Goal: Task Accomplishment & Management: Manage account settings

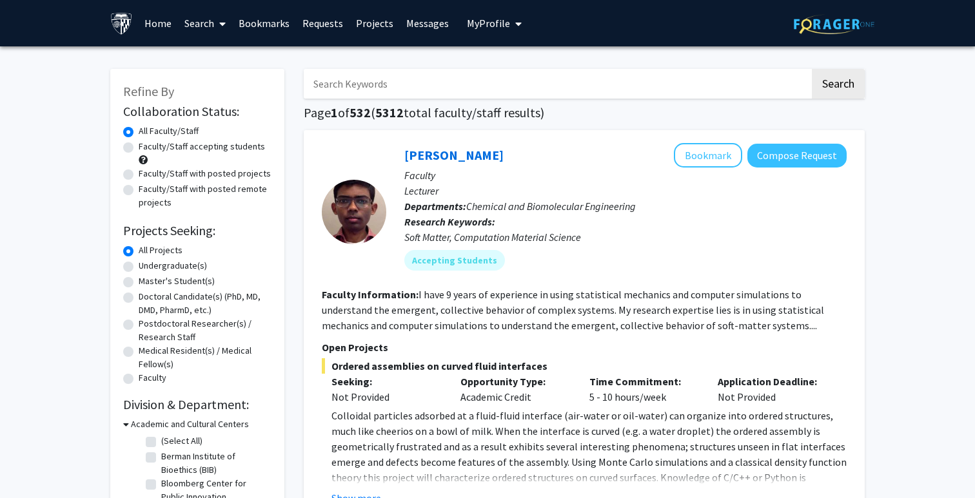
click at [498, 28] on span "My Profile" at bounding box center [488, 23] width 43 height 13
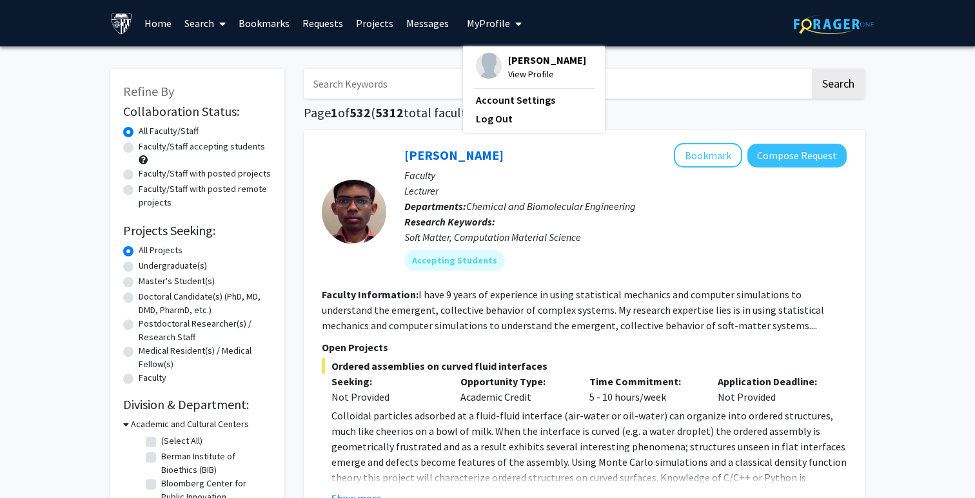
click at [158, 28] on link "Home" at bounding box center [158, 23] width 40 height 45
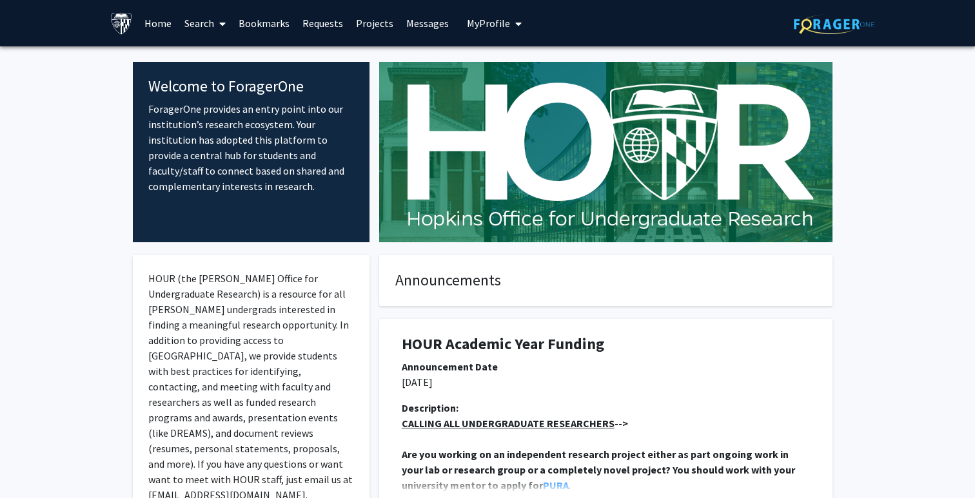
click at [202, 34] on link "Search" at bounding box center [205, 23] width 54 height 45
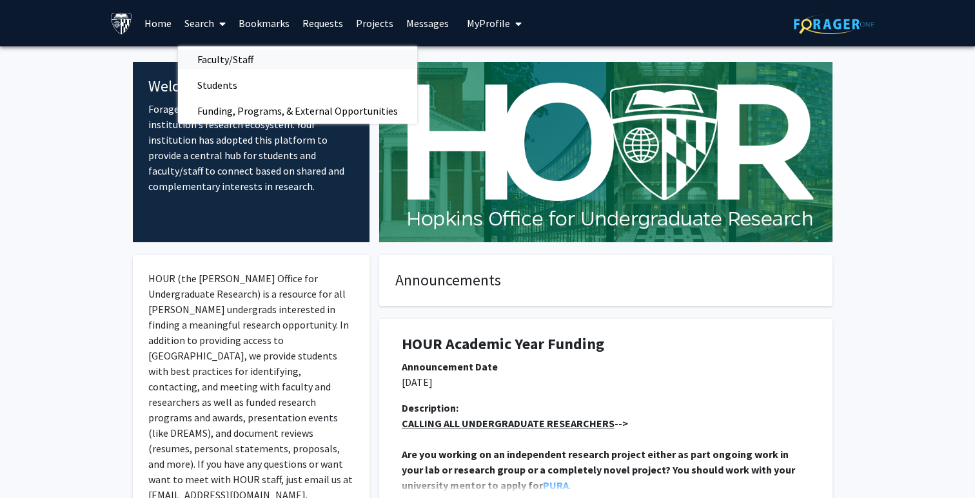
click at [219, 63] on span "Faculty/Staff" at bounding box center [225, 59] width 95 height 26
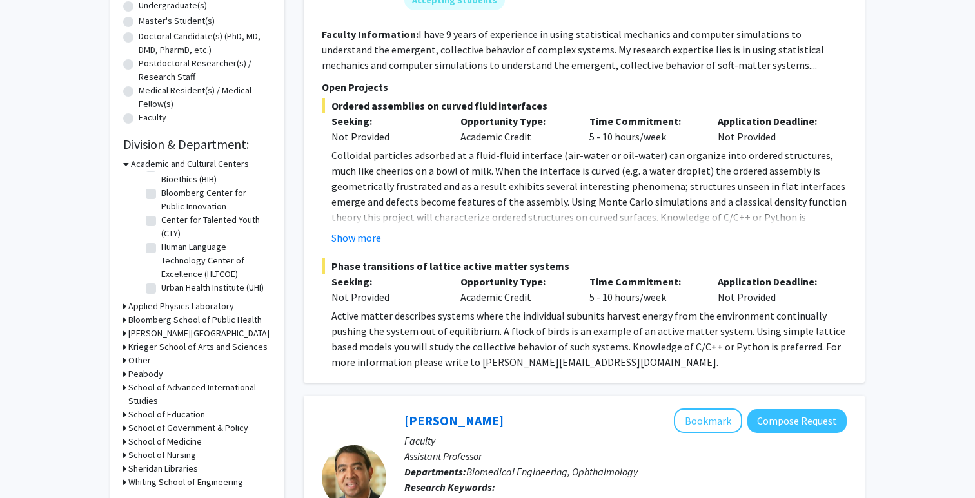
scroll to position [277, 0]
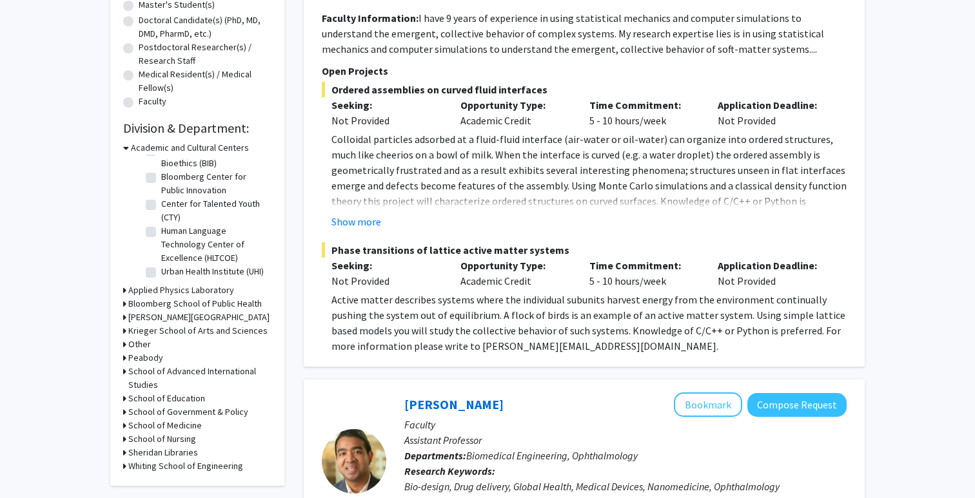
click at [125, 427] on icon at bounding box center [124, 426] width 3 height 14
click at [161, 441] on label "(Select All)" at bounding box center [181, 443] width 41 height 14
click at [161, 441] on input "(Select All)" at bounding box center [165, 440] width 8 height 8
checkbox input "true"
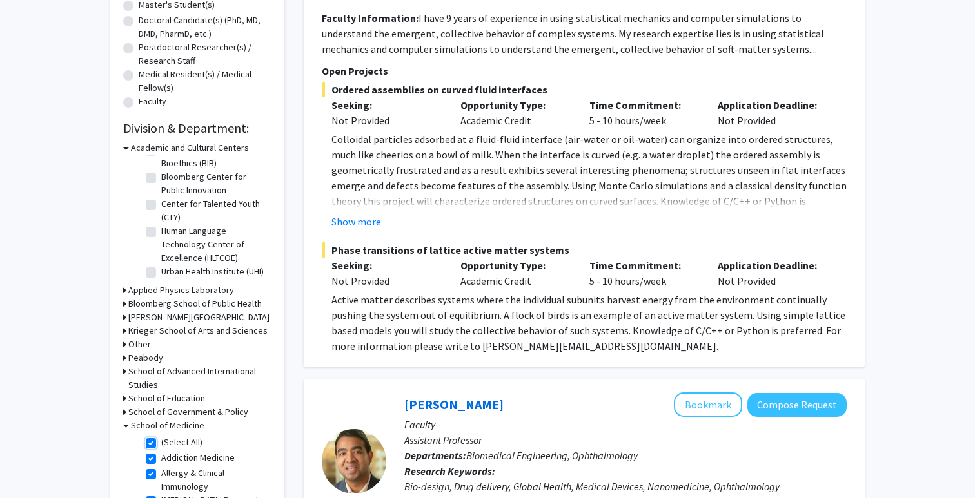
checkbox input "true"
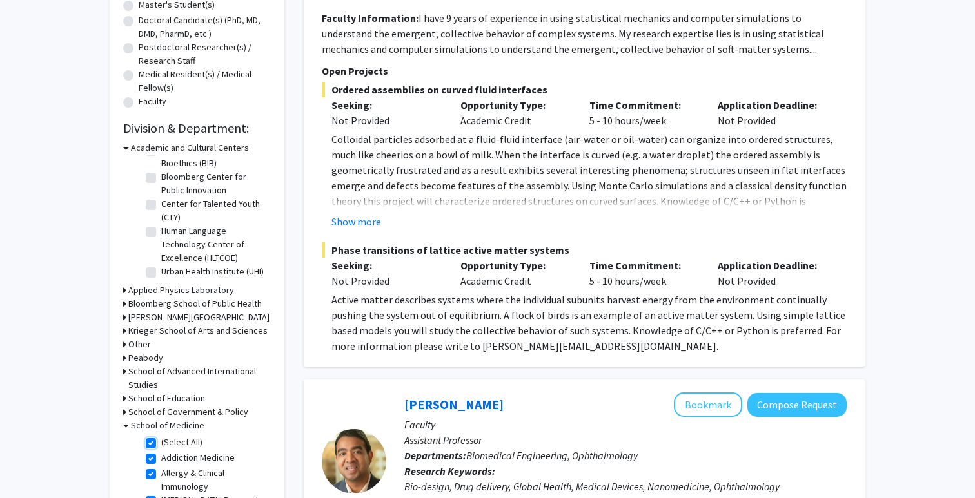
checkbox input "true"
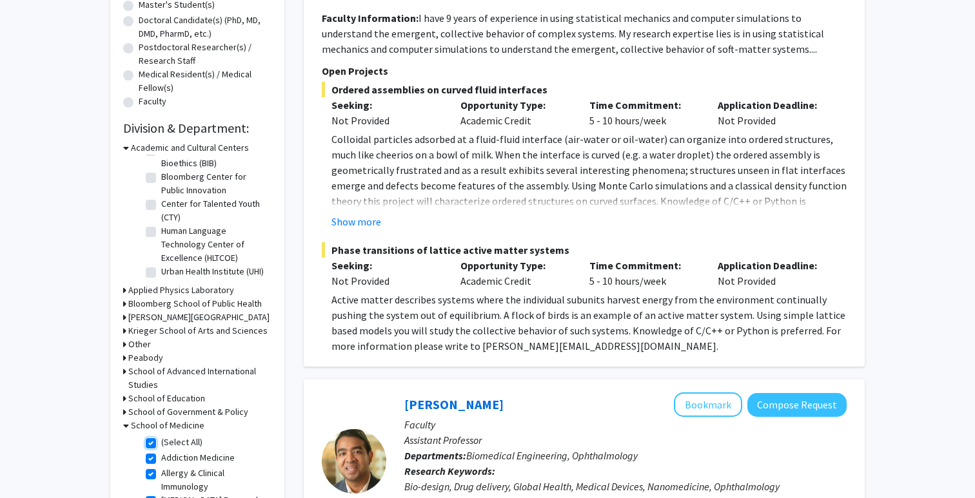
checkbox input "true"
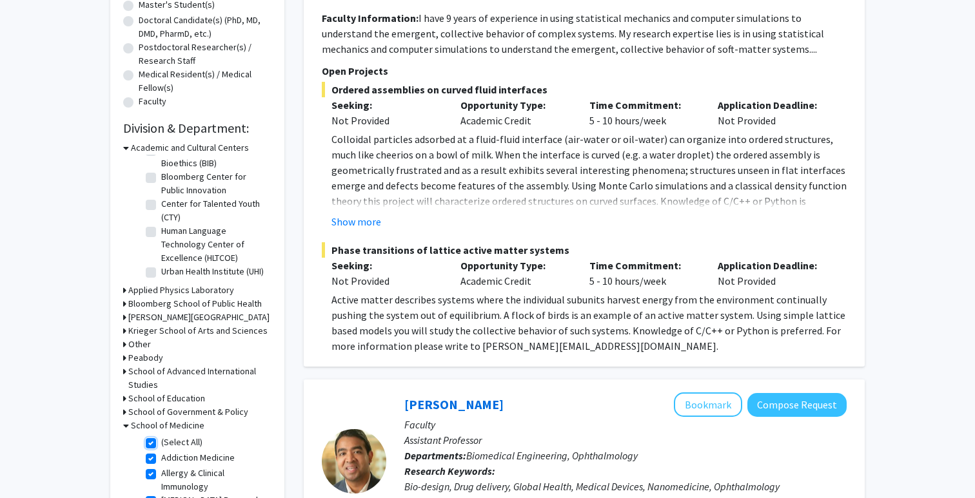
checkbox input "true"
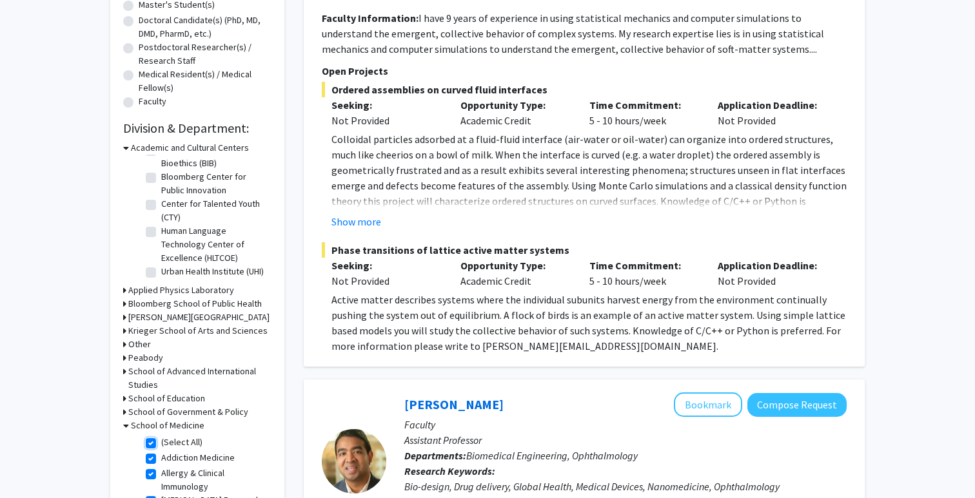
checkbox input "true"
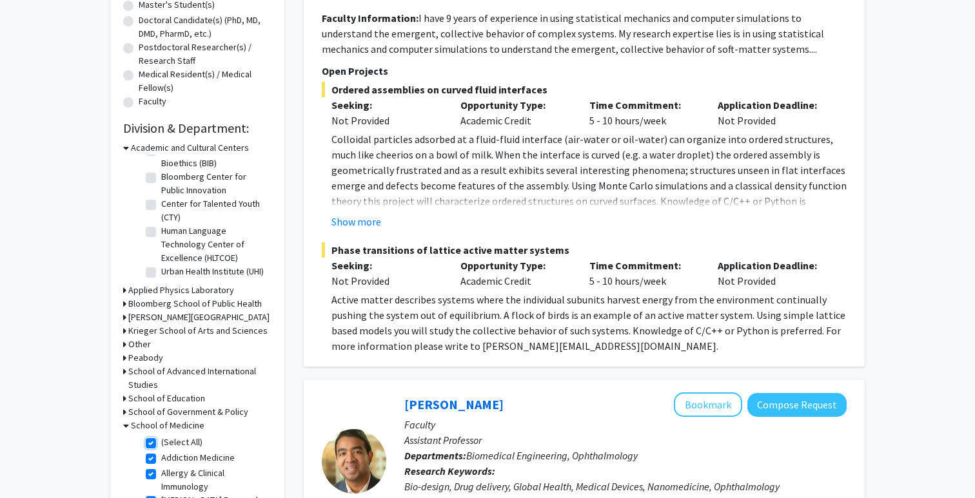
checkbox input "true"
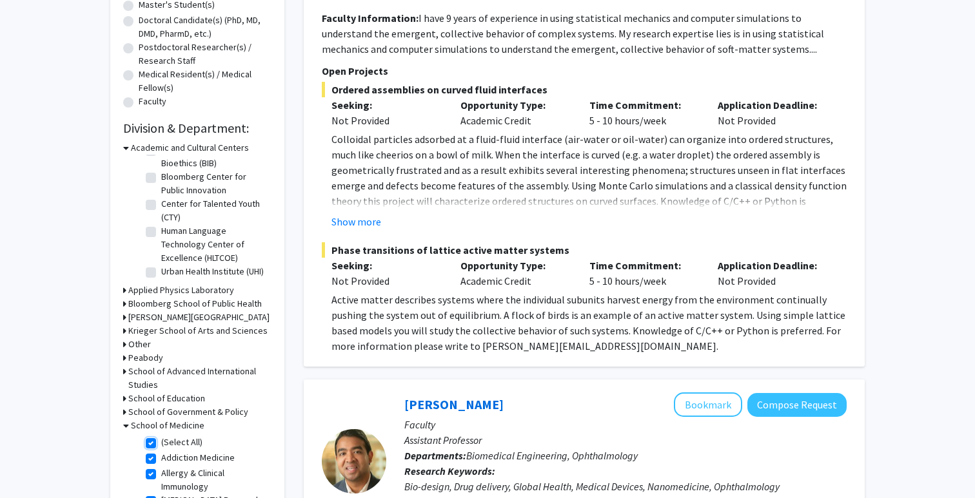
checkbox input "true"
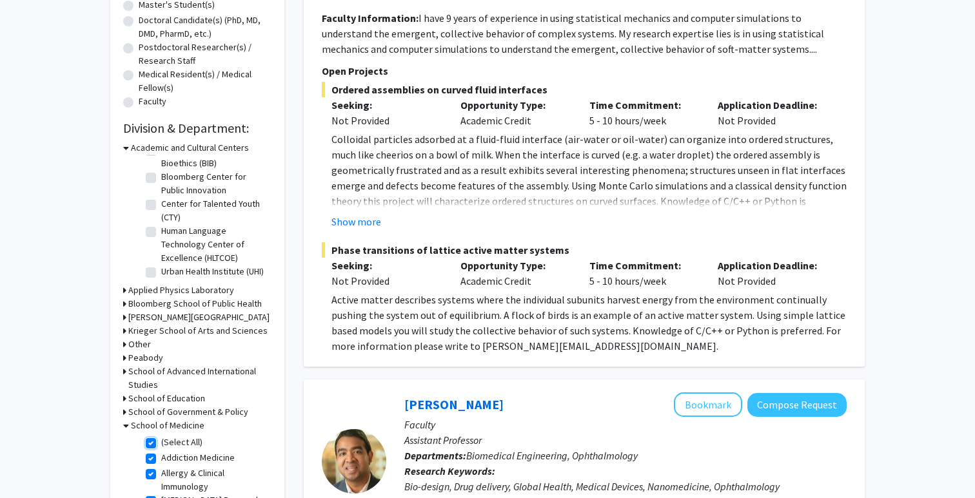
checkbox input "true"
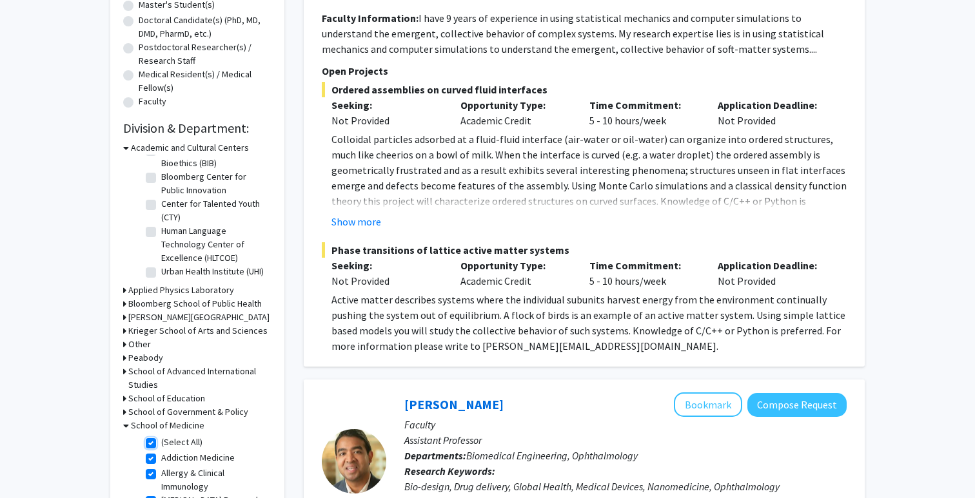
checkbox input "true"
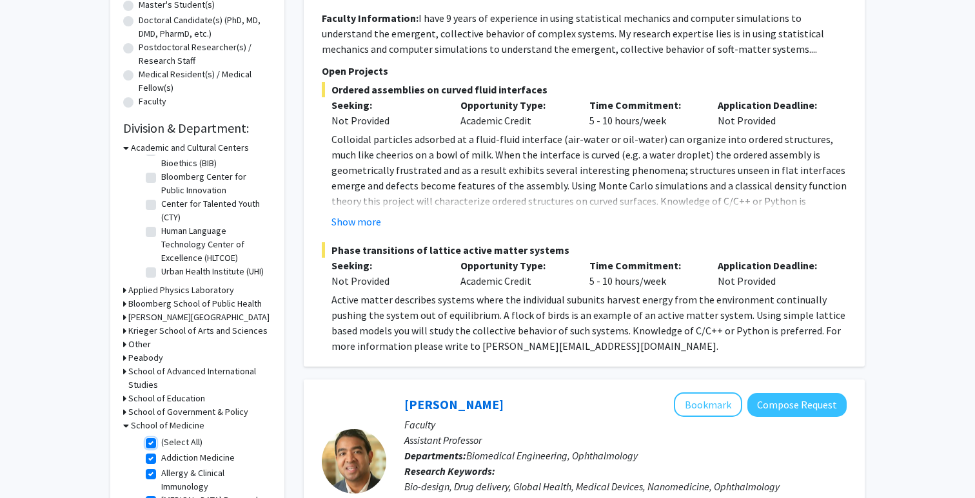
checkbox input "true"
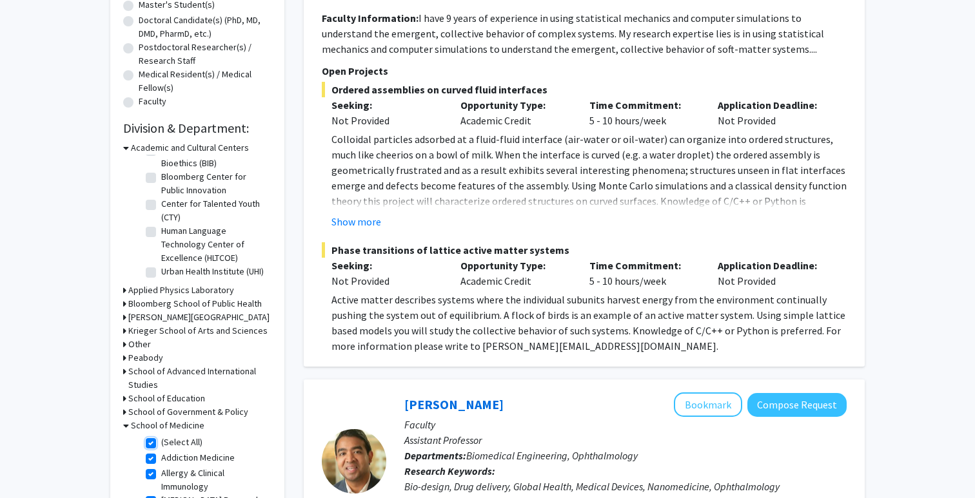
checkbox input "true"
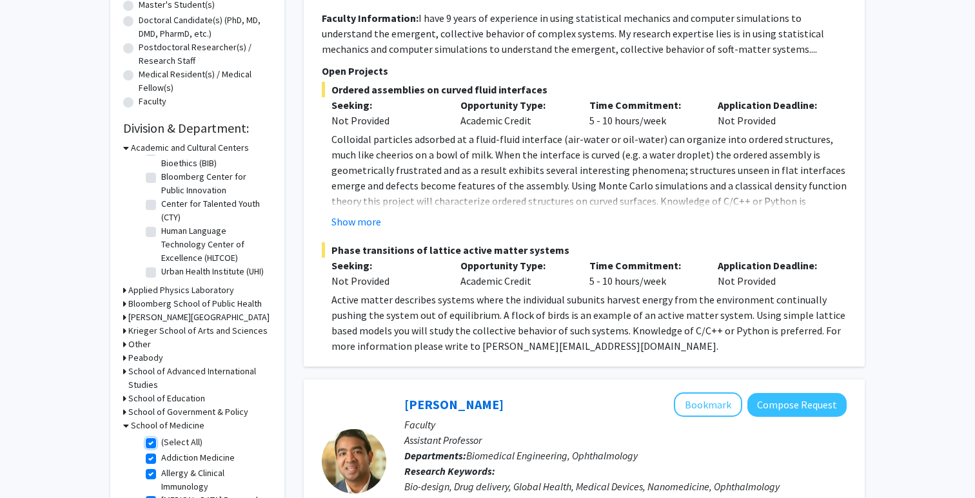
checkbox input "true"
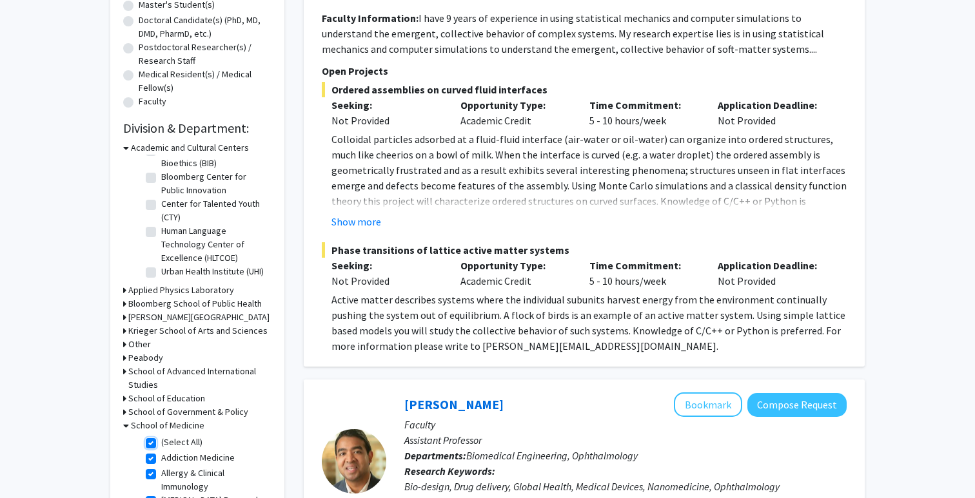
checkbox input "true"
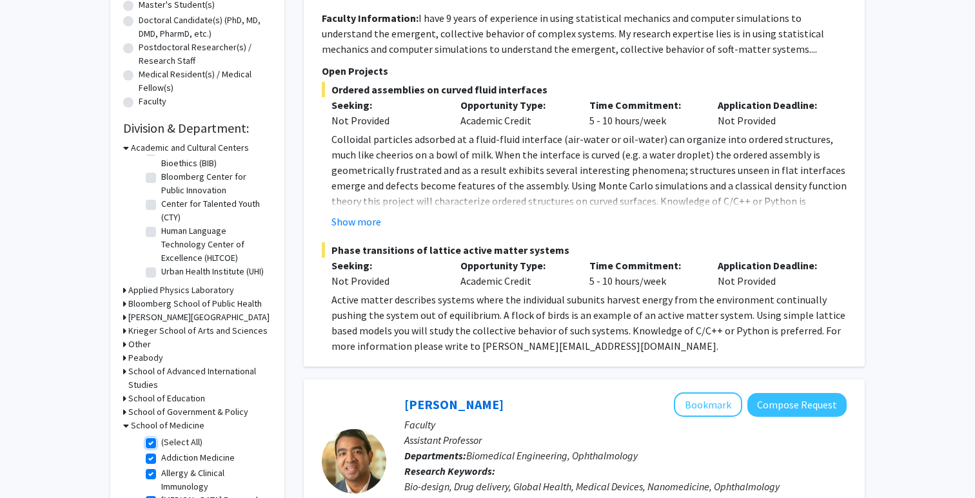
checkbox input "true"
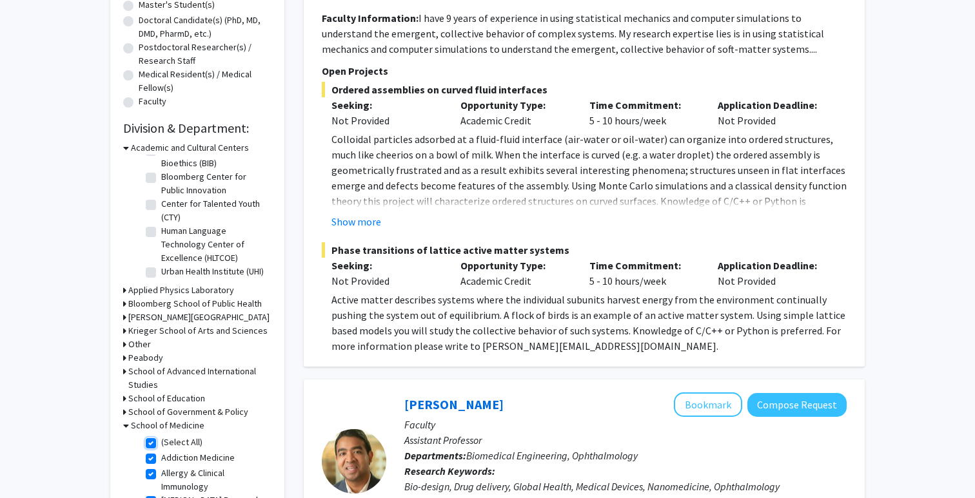
checkbox input "true"
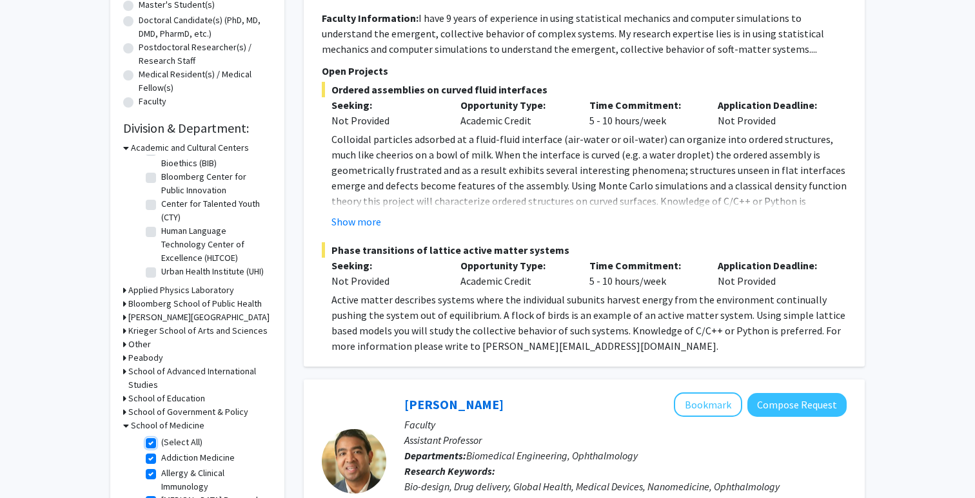
checkbox input "true"
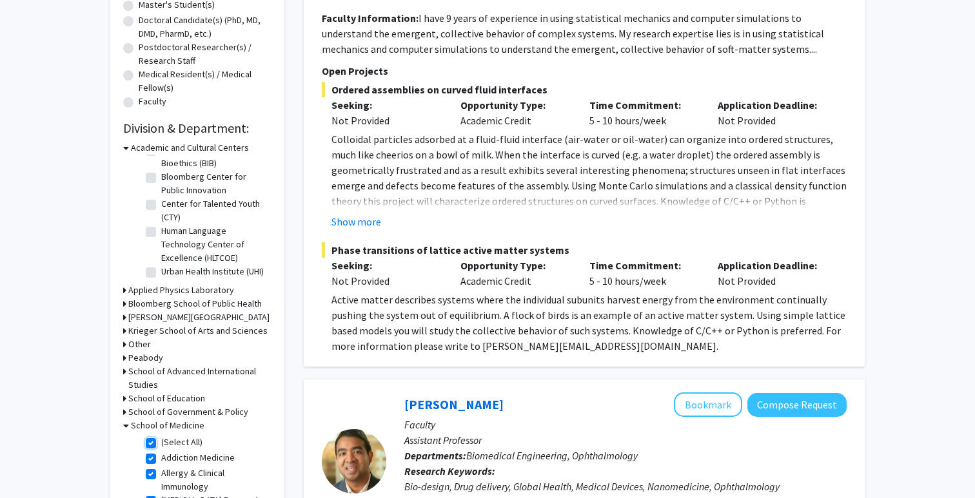
checkbox input "true"
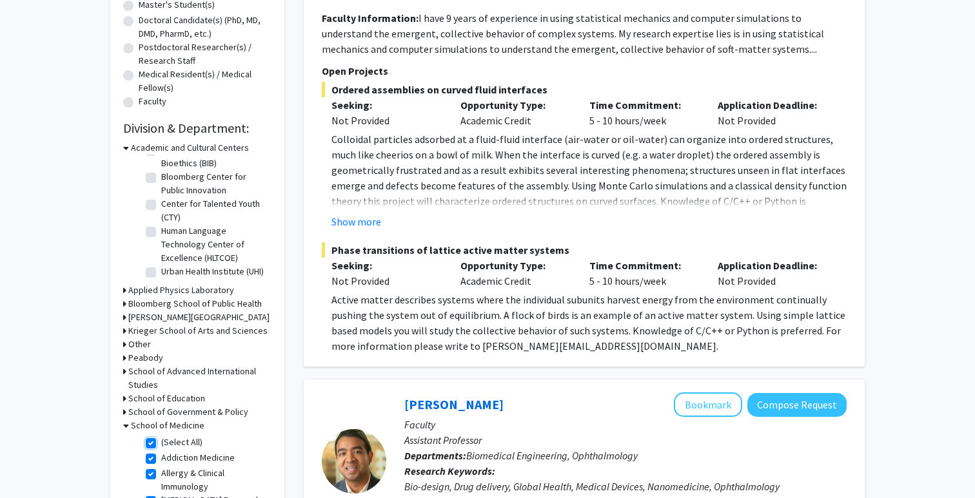
checkbox input "true"
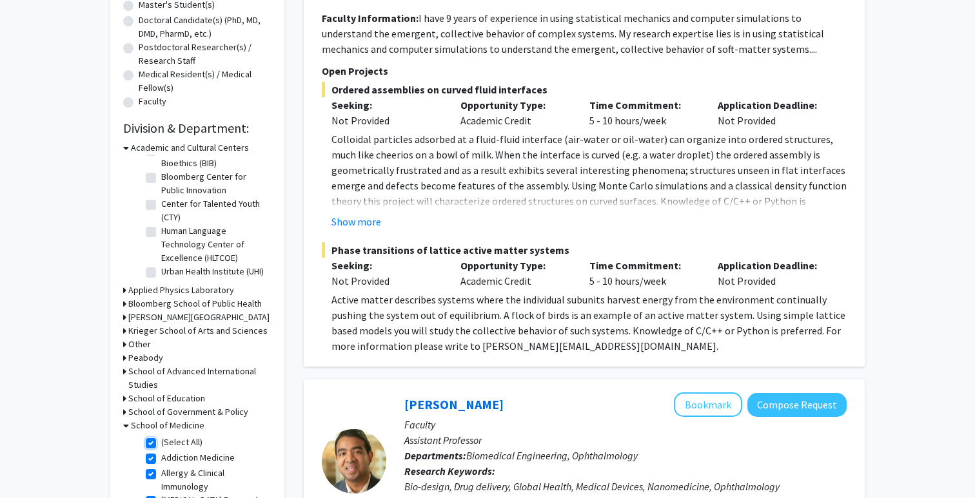
checkbox input "true"
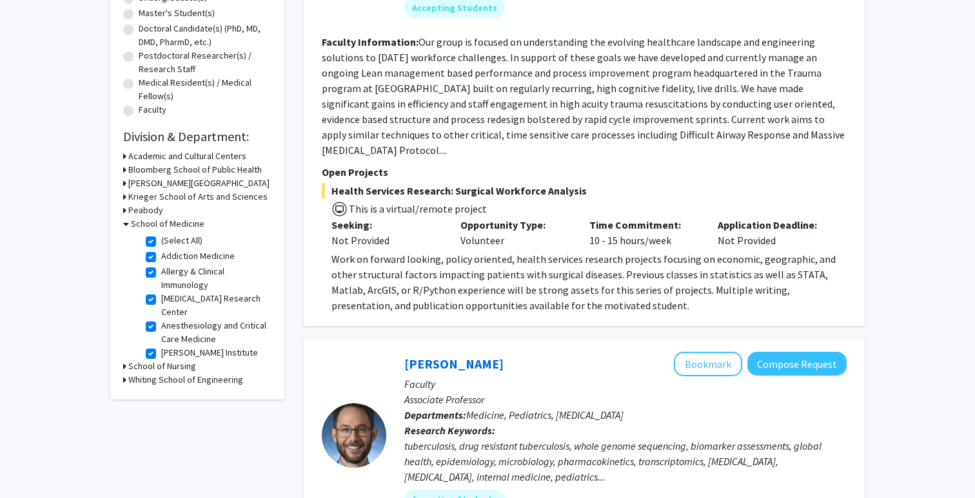
click at [157, 195] on h3 "Krieger School of Arts and Sciences" at bounding box center [197, 197] width 139 height 14
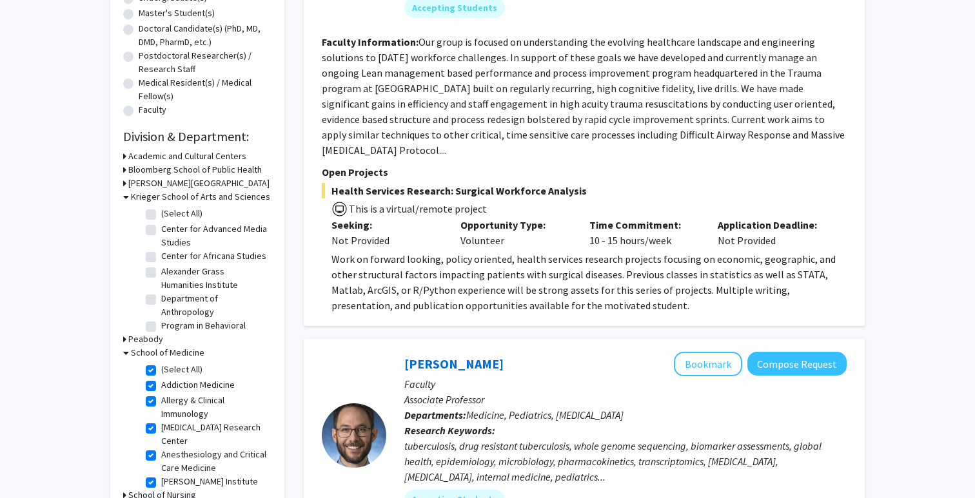
click at [161, 214] on label "(Select All)" at bounding box center [181, 214] width 41 height 14
click at [161, 214] on input "(Select All)" at bounding box center [165, 211] width 8 height 8
checkbox input "true"
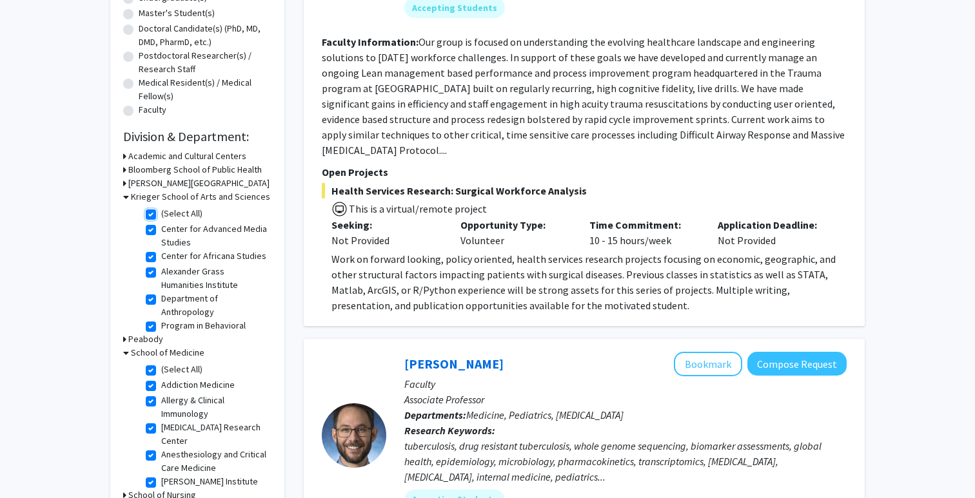
checkbox input "true"
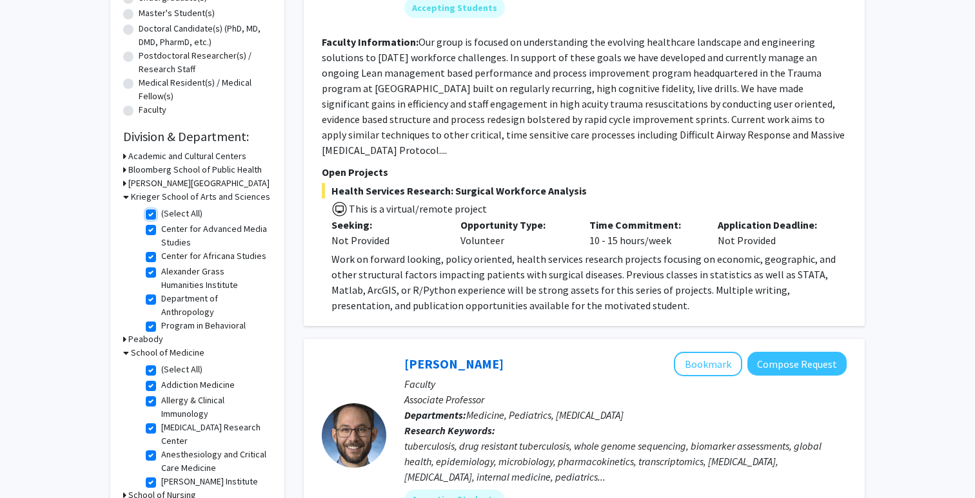
checkbox input "true"
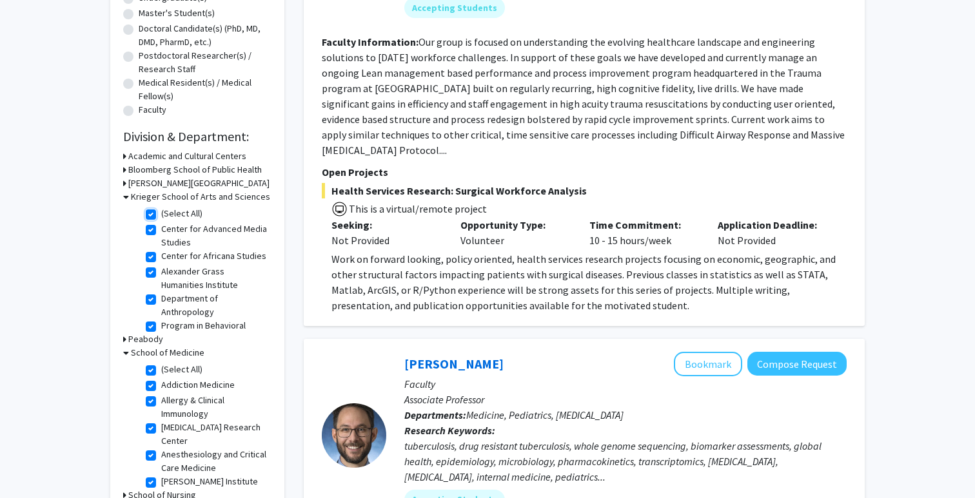
checkbox input "true"
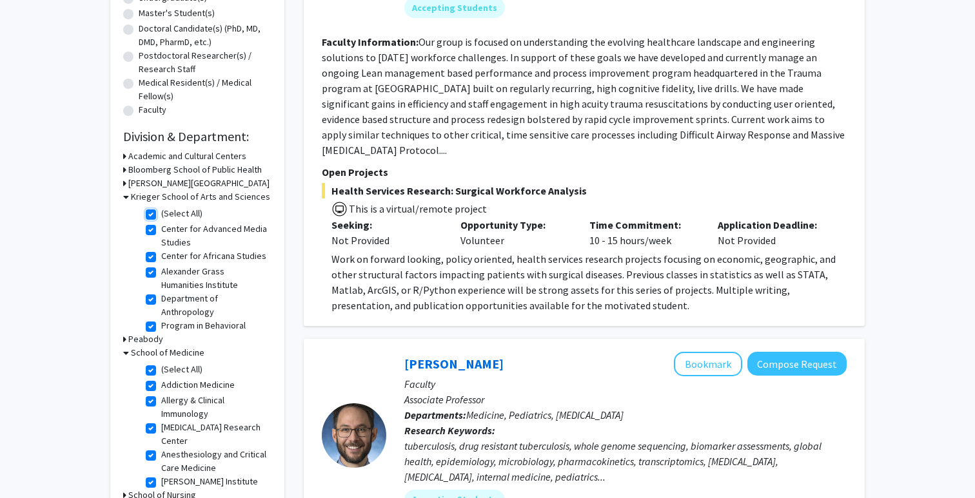
checkbox input "true"
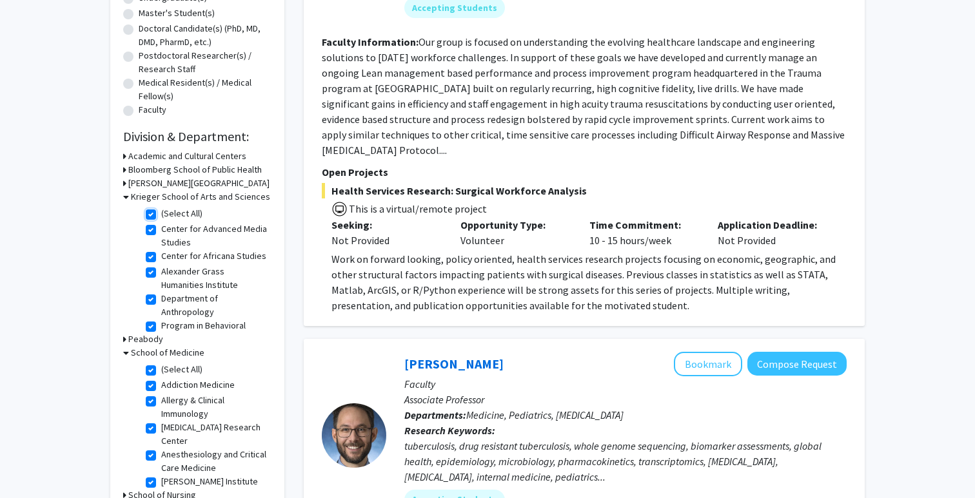
checkbox input "true"
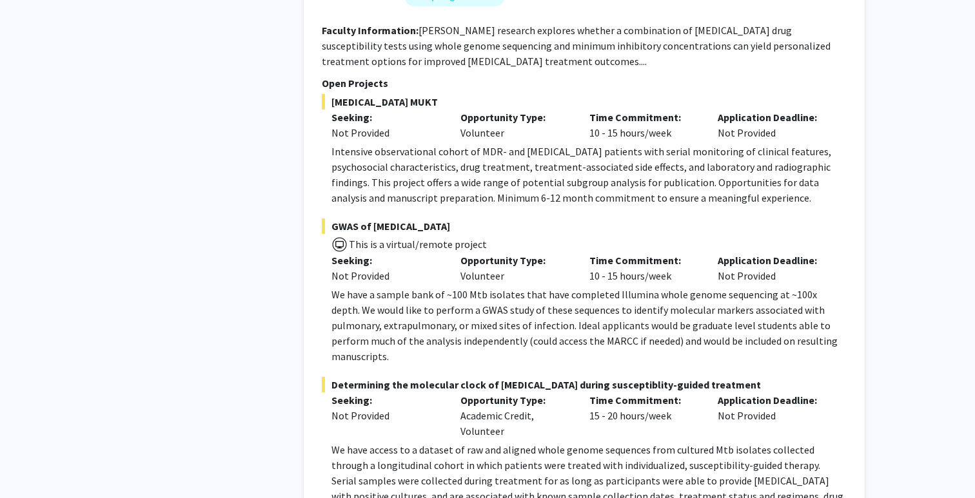
scroll to position [5919, 0]
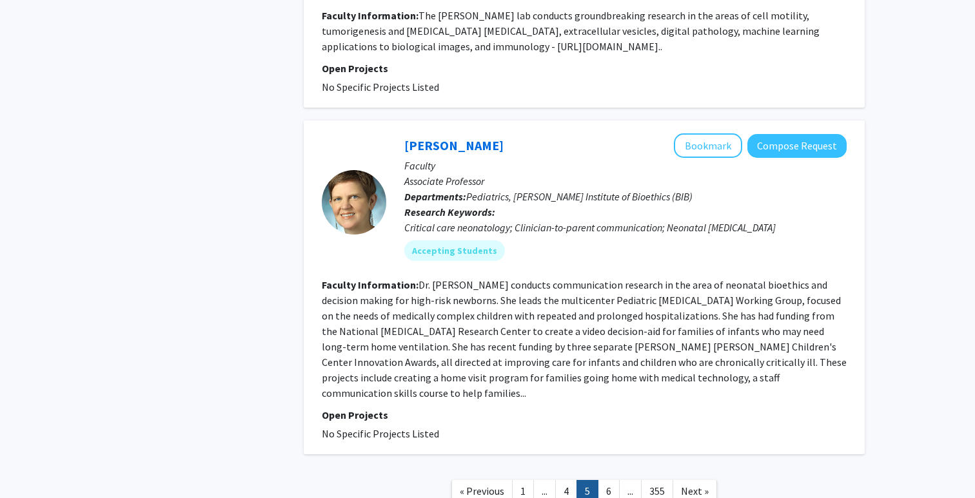
scroll to position [3219, 0]
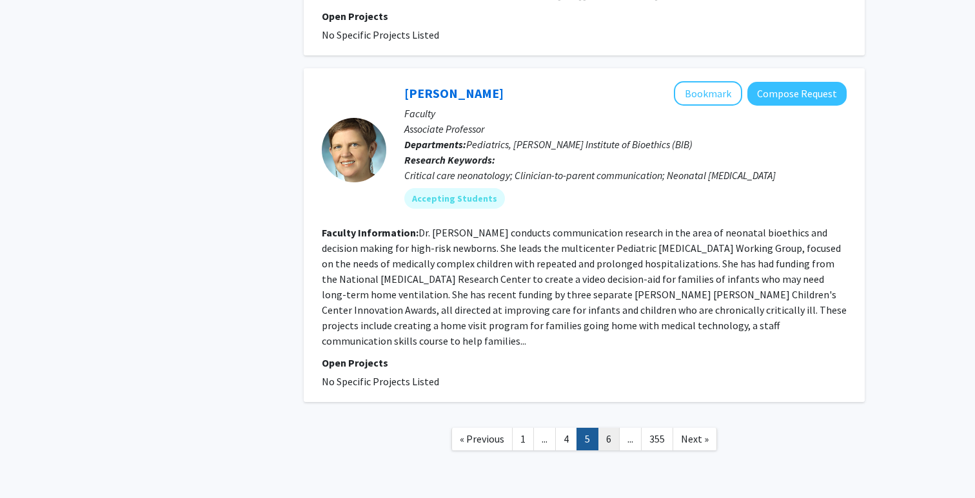
click at [610, 428] on link "6" at bounding box center [609, 439] width 22 height 23
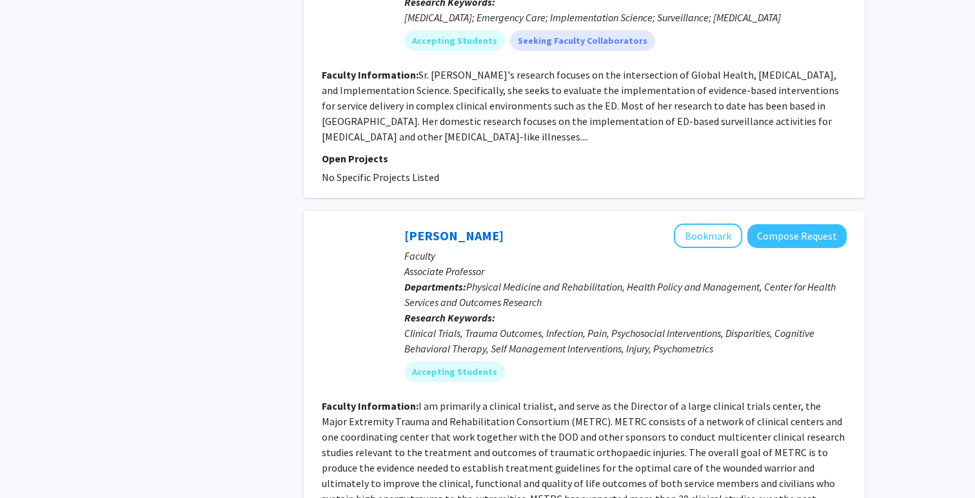
scroll to position [3162, 0]
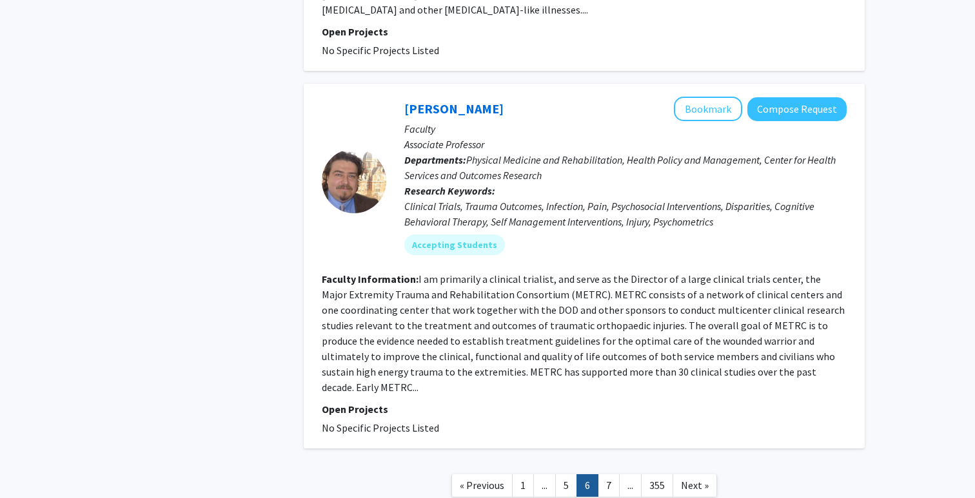
click at [639, 474] on link "..." at bounding box center [630, 485] width 23 height 23
click at [618, 474] on link "7" at bounding box center [609, 485] width 22 height 23
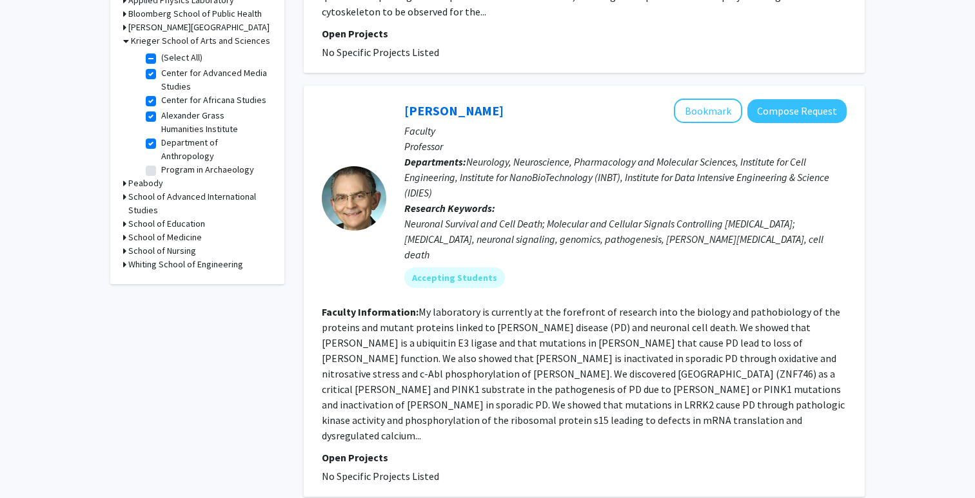
scroll to position [451, 0]
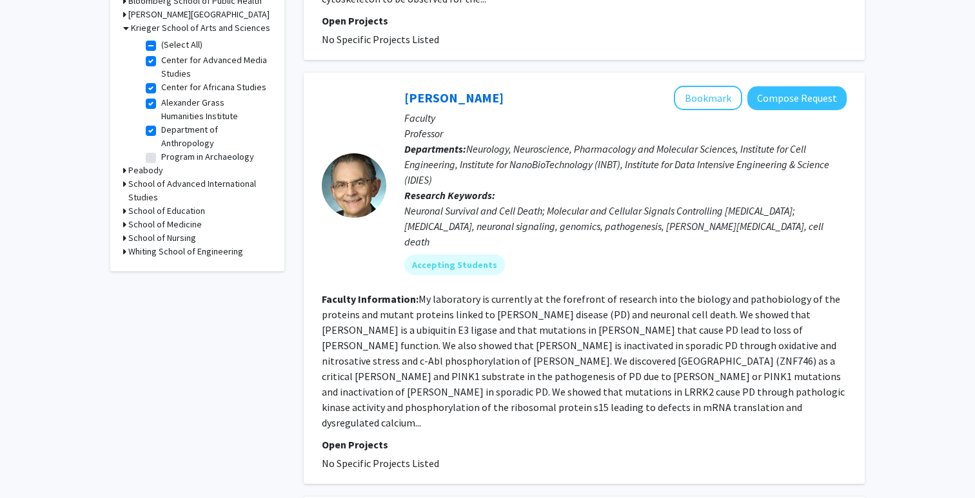
click at [802, 358] on fg-read-more "My laboratory is currently at the forefront of research into the biology and pa…" at bounding box center [583, 361] width 523 height 137
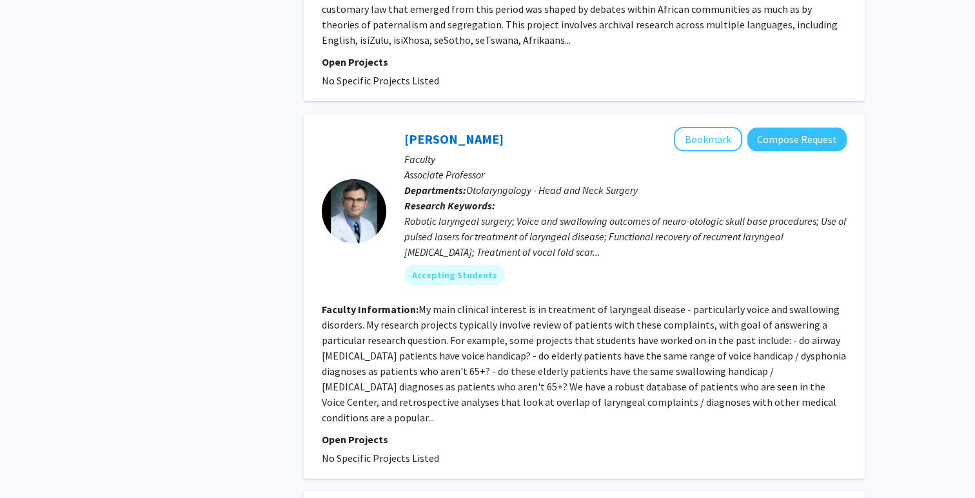
scroll to position [1850, 0]
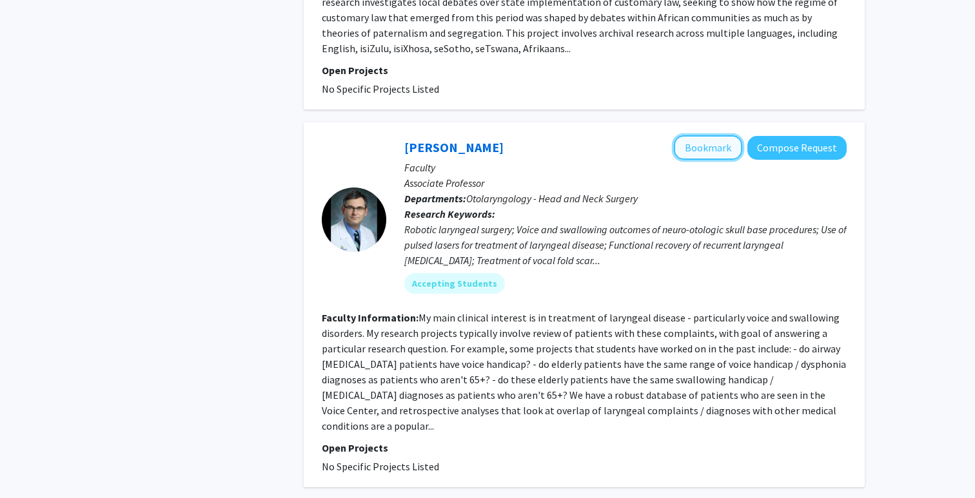
click at [694, 135] on button "Bookmark" at bounding box center [708, 147] width 68 height 24
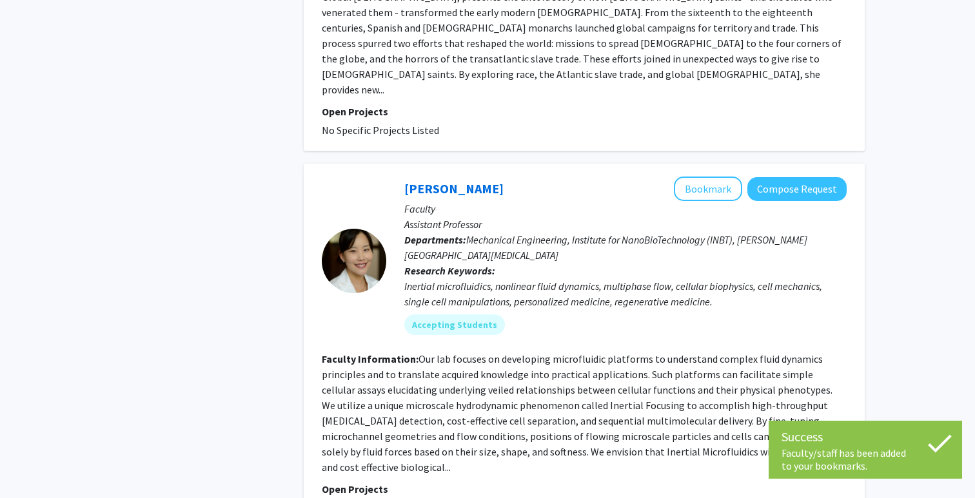
scroll to position [2938, 0]
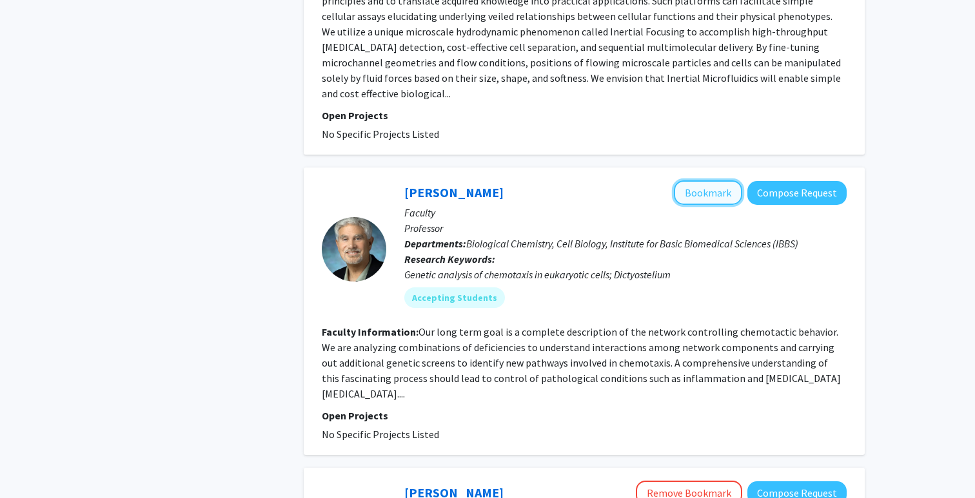
click at [710, 180] on button "Bookmark" at bounding box center [708, 192] width 68 height 24
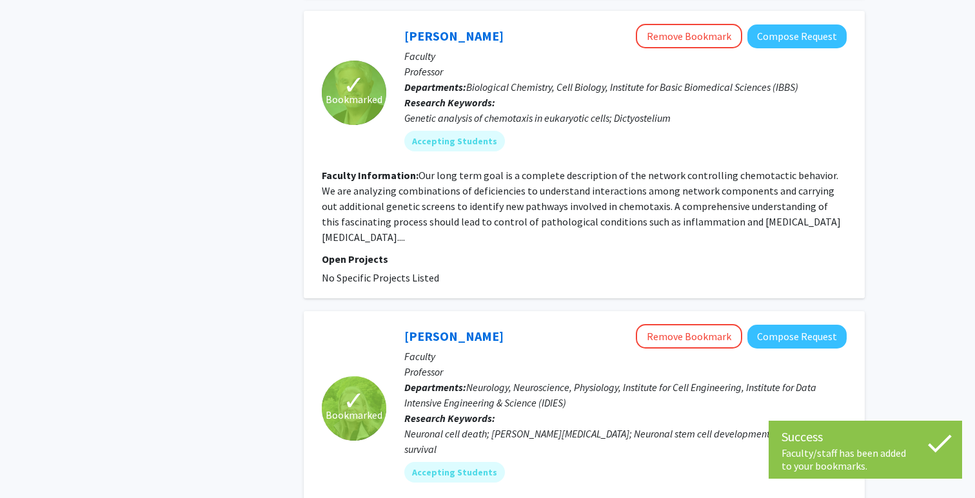
scroll to position [3230, 0]
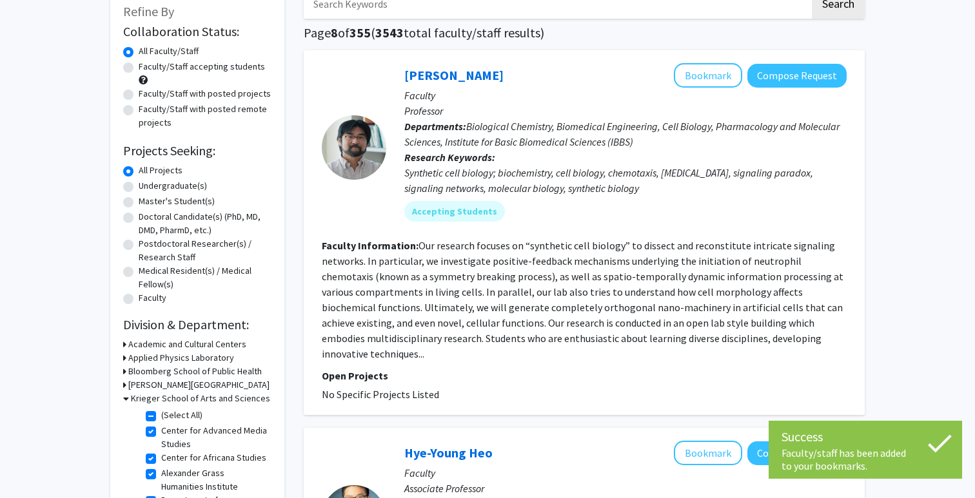
scroll to position [79, 0]
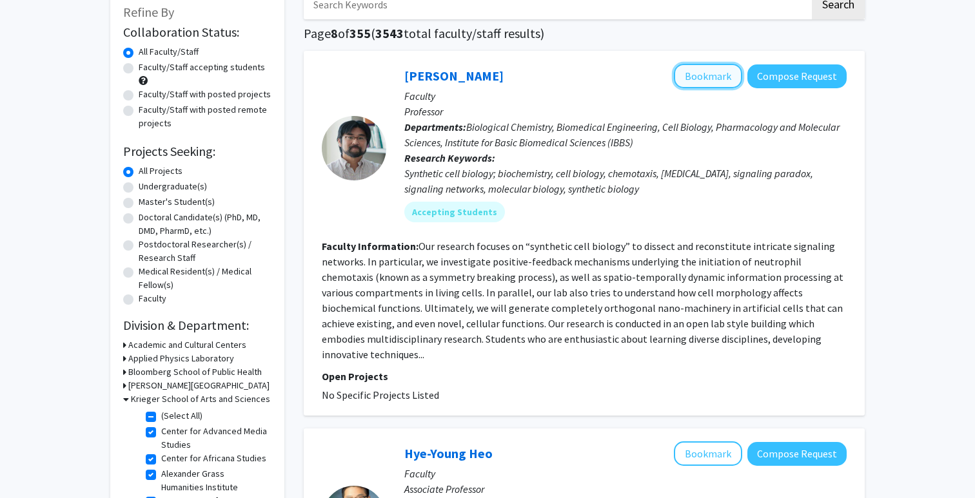
click at [719, 81] on button "Bookmark" at bounding box center [708, 76] width 68 height 24
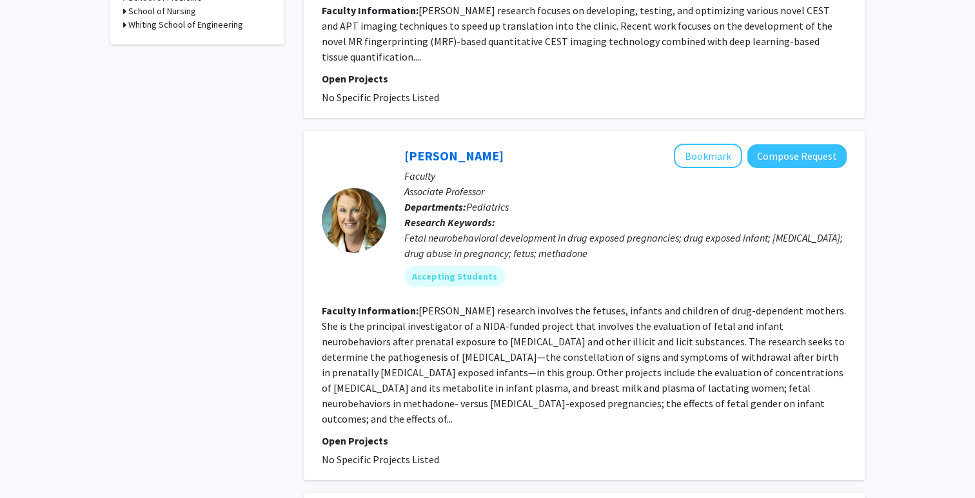
scroll to position [685, 0]
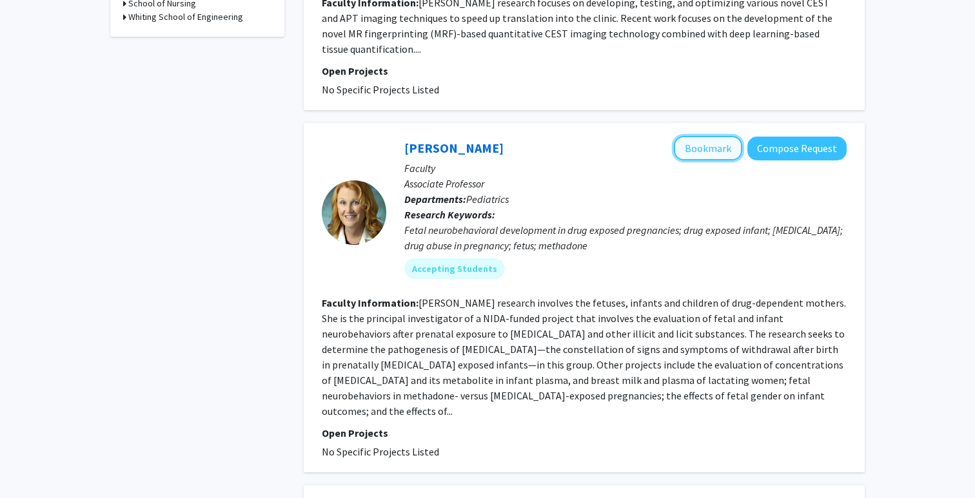
click at [723, 136] on button "Bookmark" at bounding box center [708, 148] width 68 height 24
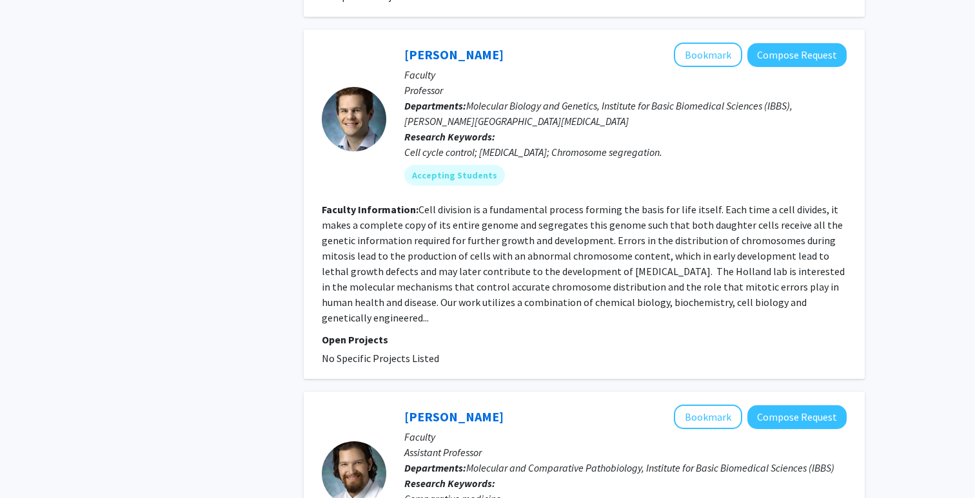
scroll to position [1132, 0]
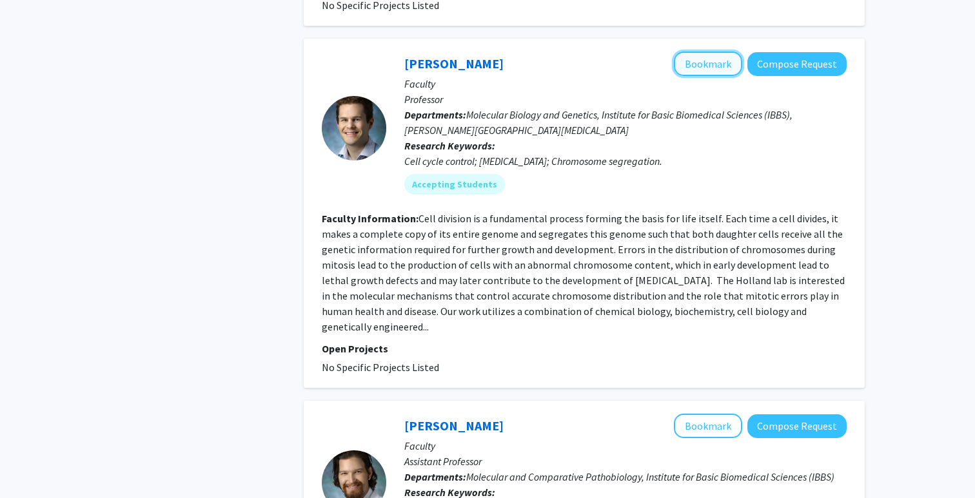
click at [726, 52] on button "Bookmark" at bounding box center [708, 64] width 68 height 24
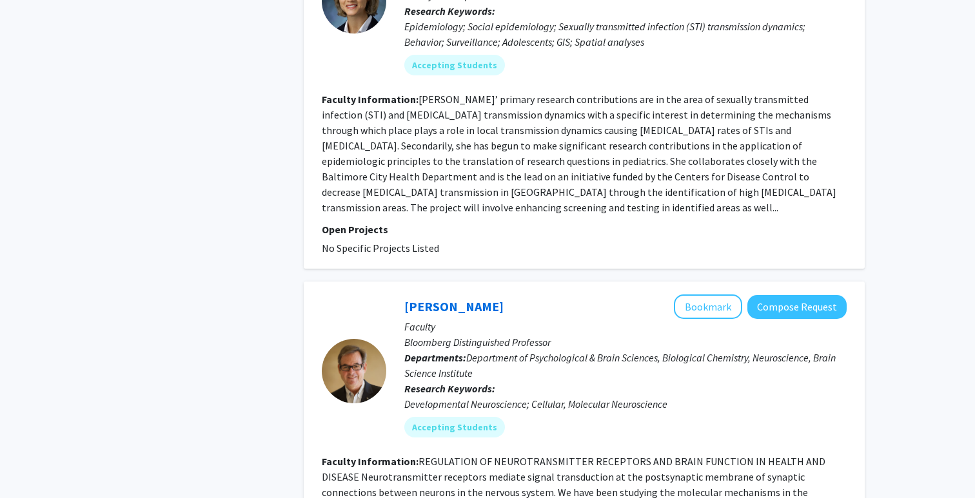
scroll to position [1728, 0]
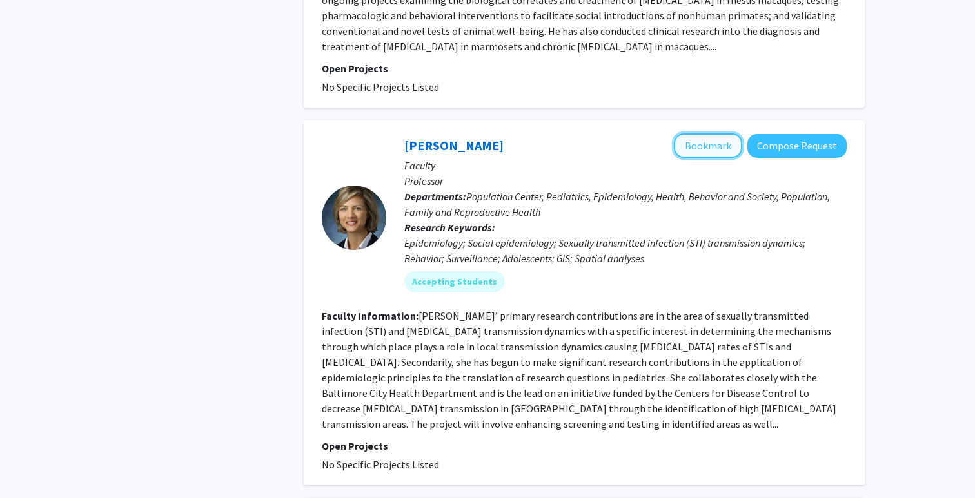
click at [731, 133] on button "Bookmark" at bounding box center [708, 145] width 68 height 24
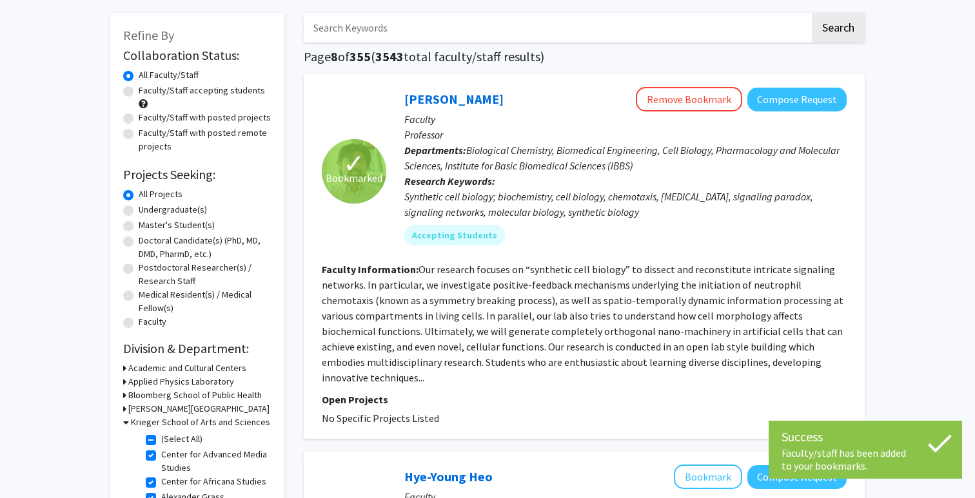
scroll to position [0, 0]
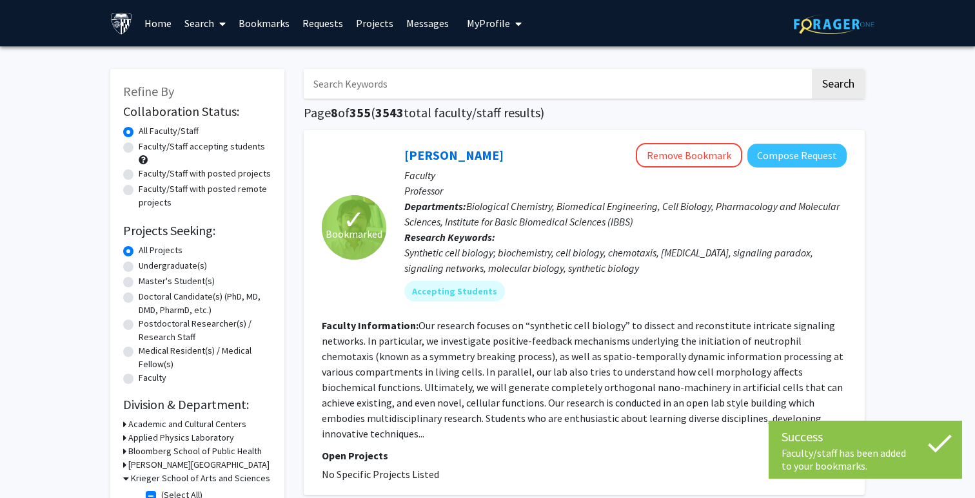
click at [476, 32] on button "My Profile" at bounding box center [494, 23] width 63 height 46
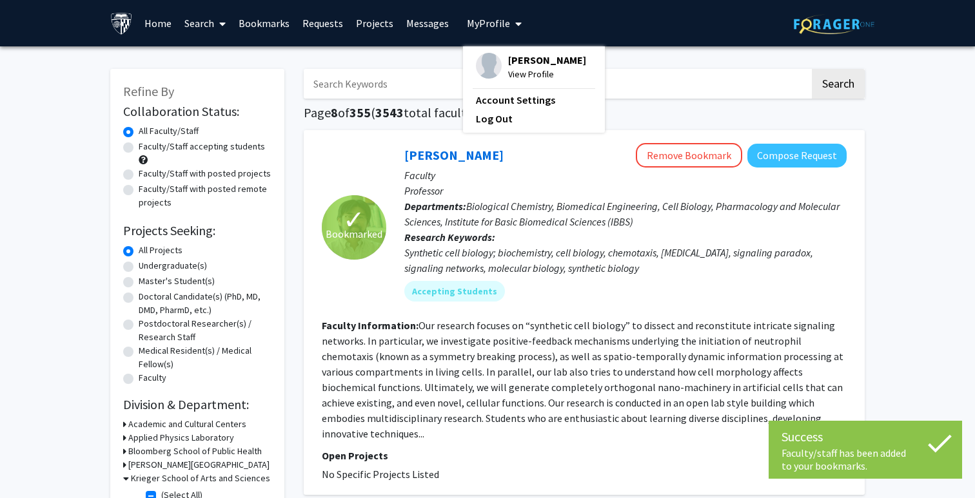
click at [509, 69] on span "View Profile" at bounding box center [547, 74] width 78 height 14
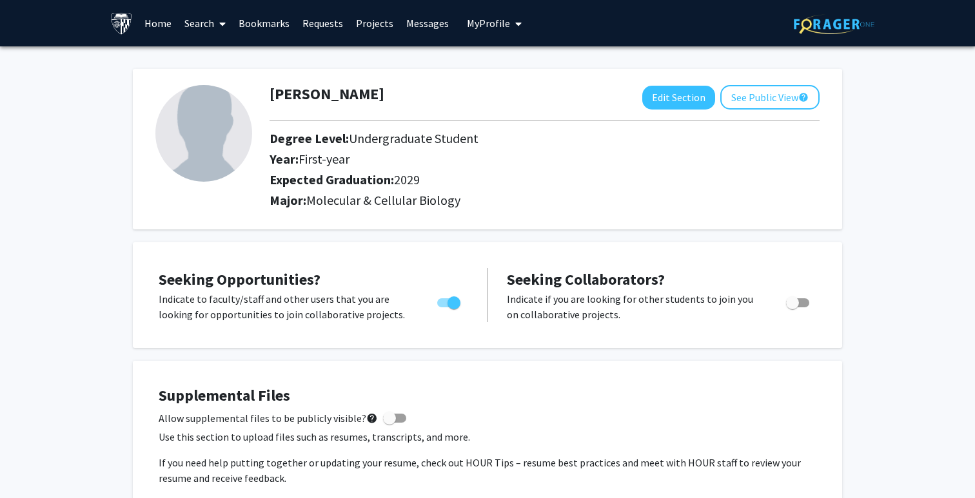
click at [198, 30] on link "Search" at bounding box center [205, 23] width 54 height 45
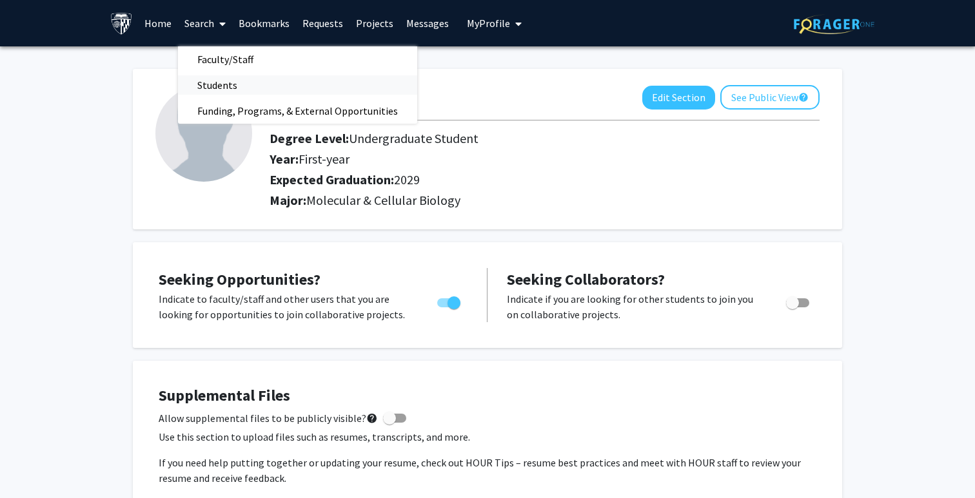
click at [206, 85] on span "Students" at bounding box center [217, 85] width 79 height 26
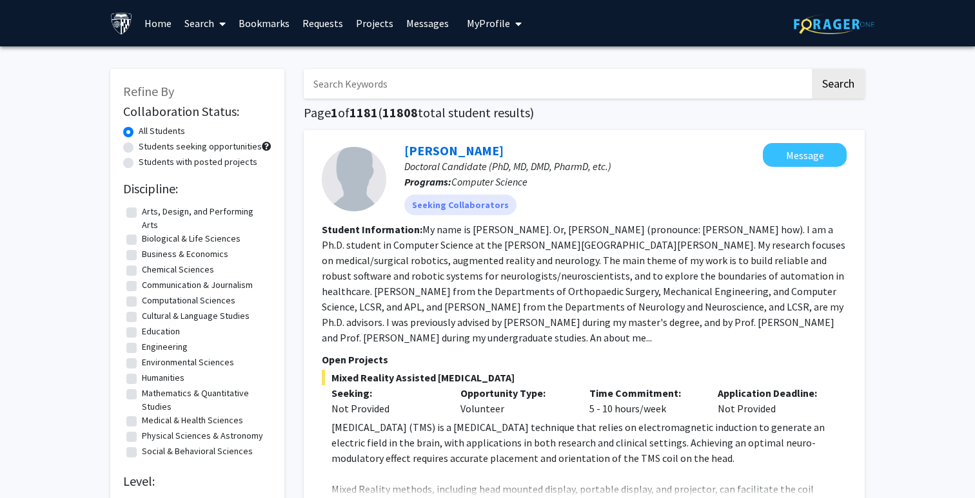
click at [510, 32] on span "My profile dropdown to access profile and logout" at bounding box center [516, 23] width 12 height 45
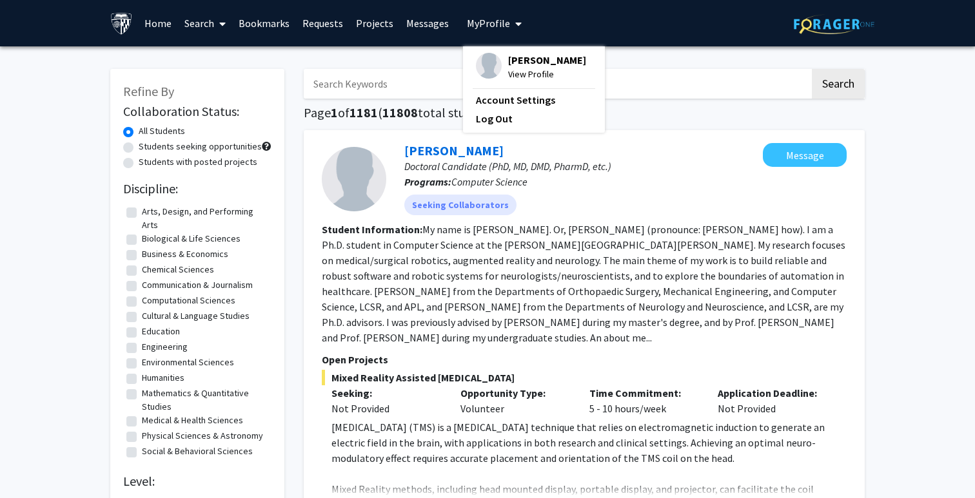
click at [508, 73] on span "View Profile" at bounding box center [547, 74] width 78 height 14
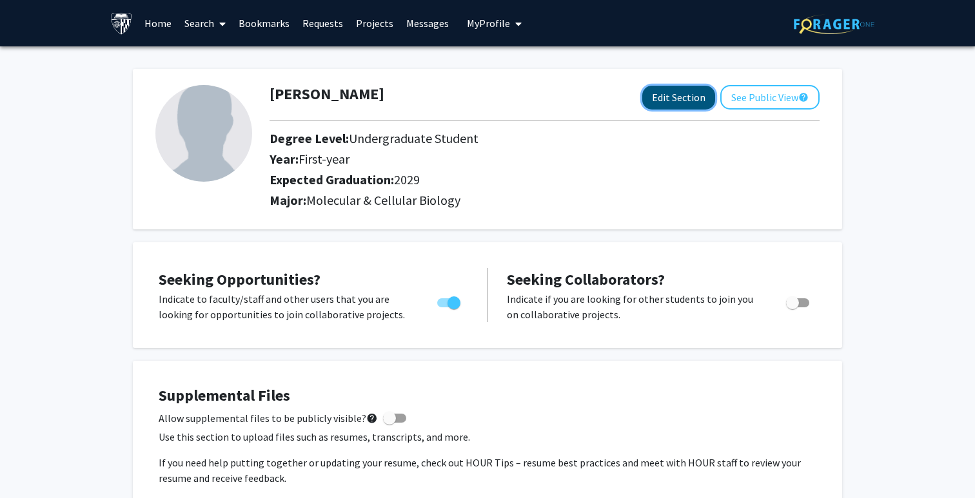
click at [696, 102] on button "Edit Section" at bounding box center [678, 98] width 73 height 24
select select "first-year"
select select "2029"
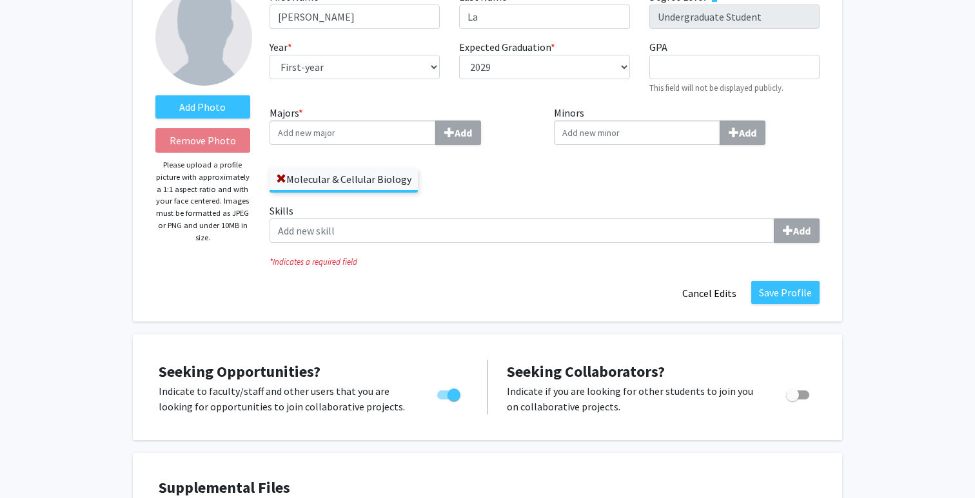
scroll to position [95, 0]
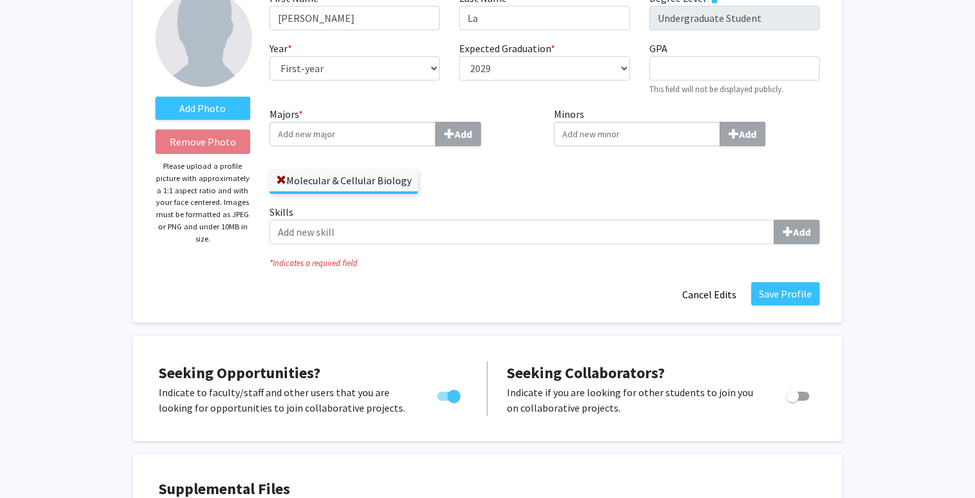
click at [723, 295] on button "Cancel Edits" at bounding box center [709, 294] width 71 height 24
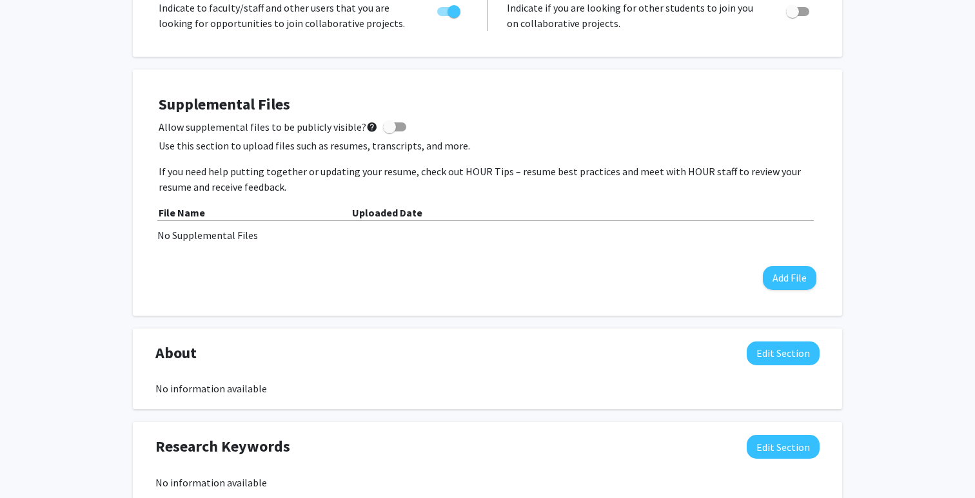
scroll to position [333, 0]
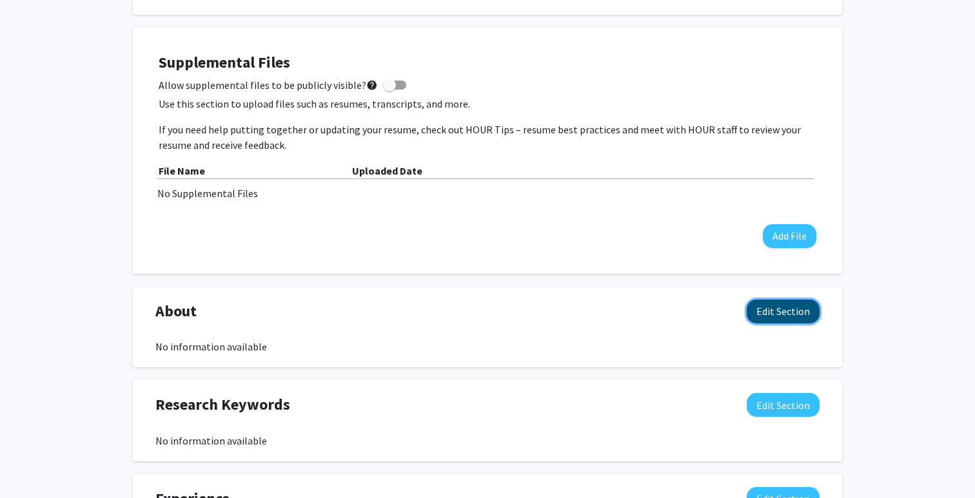
click at [777, 317] on button "Edit Section" at bounding box center [782, 312] width 73 height 24
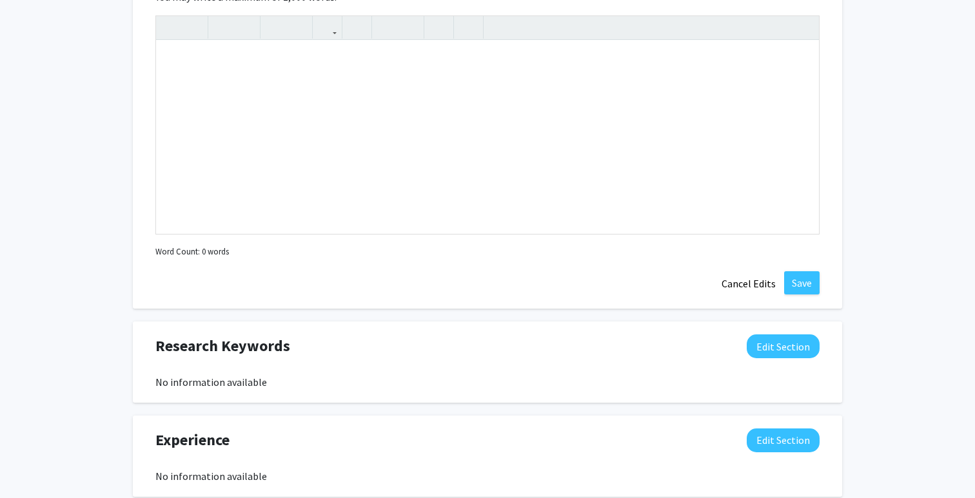
scroll to position [805, 0]
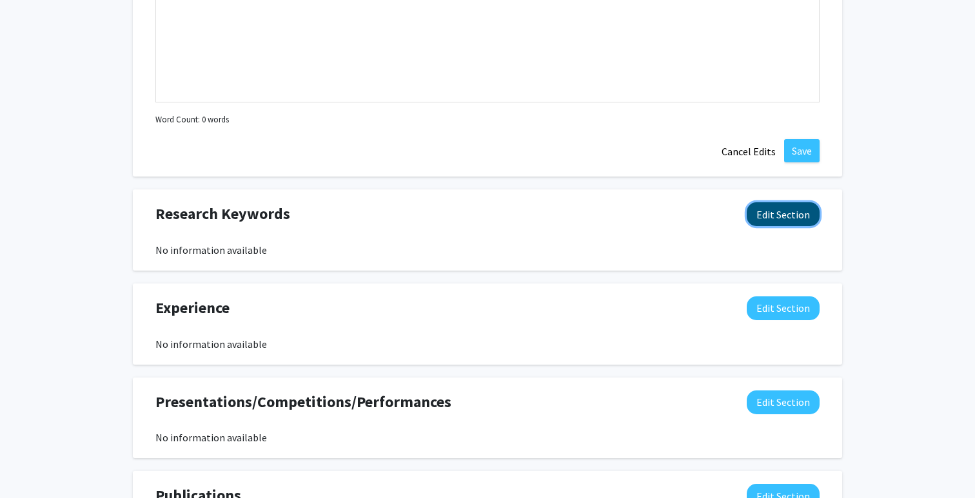
click at [783, 211] on button "Edit Section" at bounding box center [782, 214] width 73 height 24
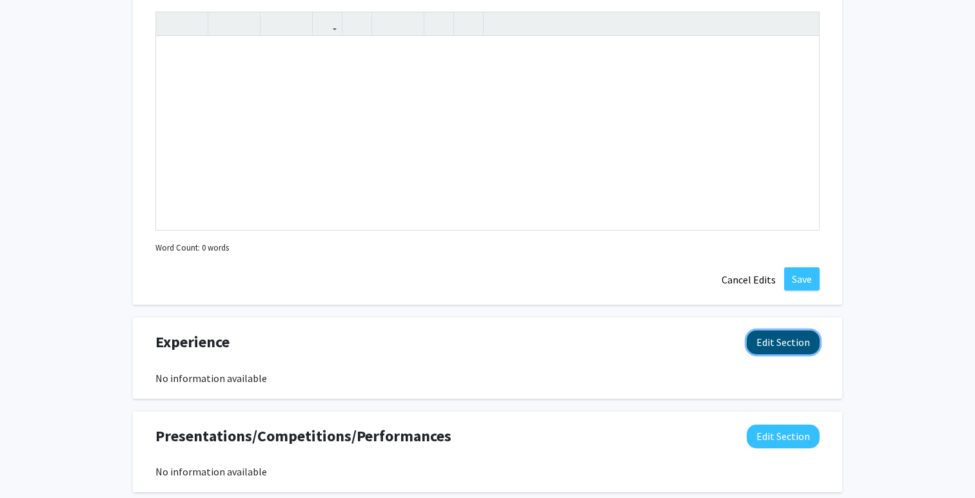
click at [769, 339] on button "Edit Section" at bounding box center [782, 343] width 73 height 24
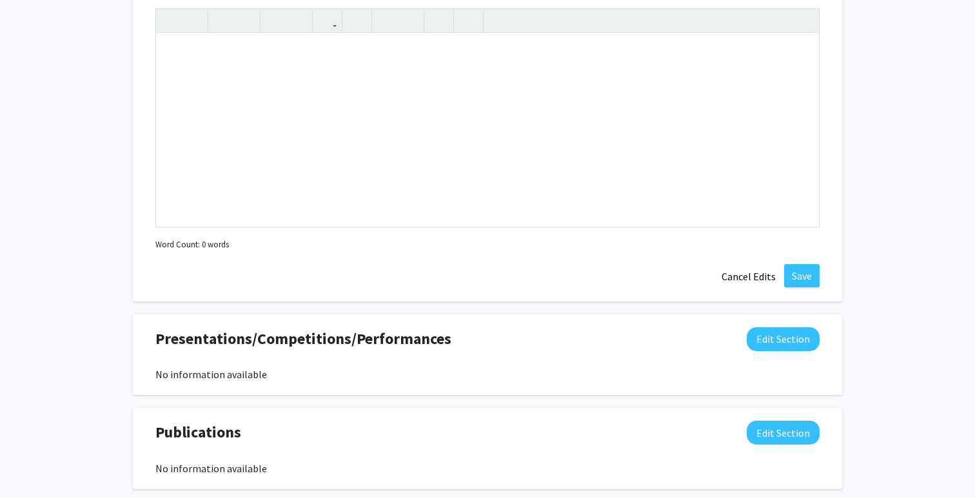
scroll to position [1579, 0]
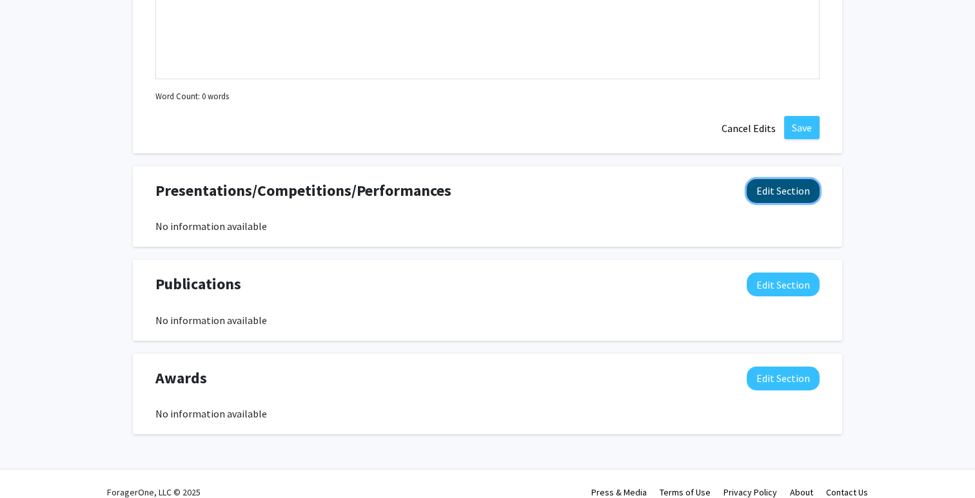
click at [790, 187] on button "Edit Section" at bounding box center [782, 191] width 73 height 24
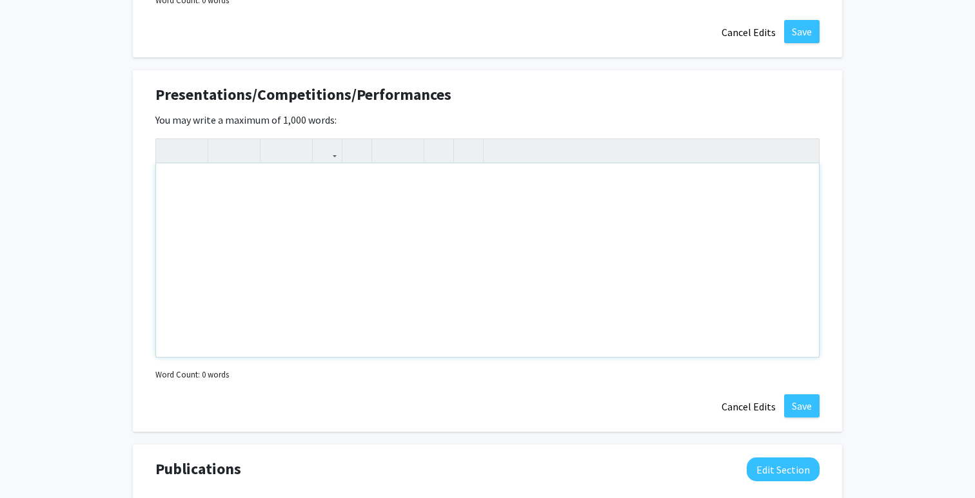
scroll to position [1876, 0]
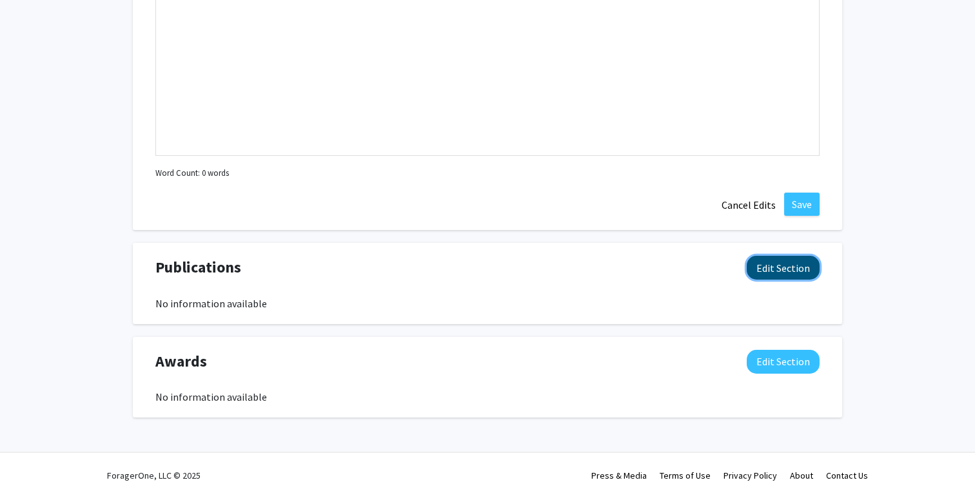
click at [795, 264] on button "Edit Section" at bounding box center [782, 268] width 73 height 24
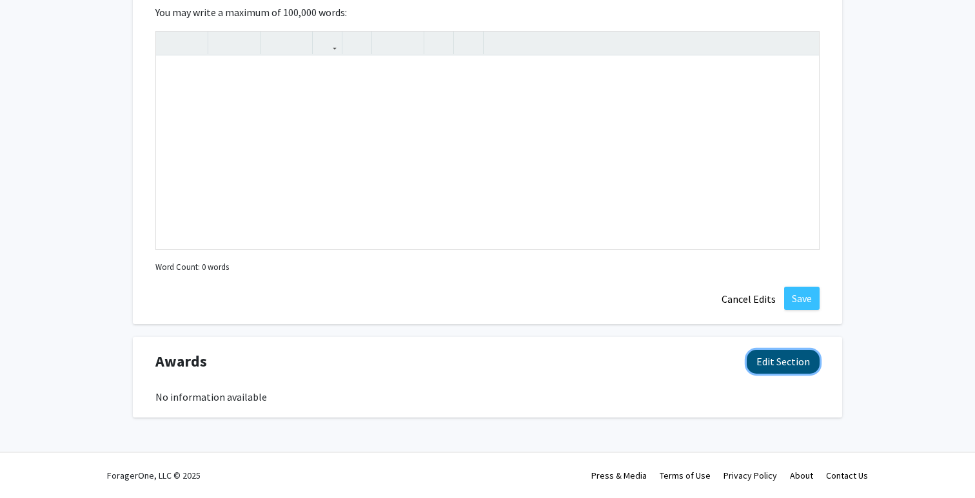
click at [784, 354] on button "Edit Section" at bounding box center [782, 362] width 73 height 24
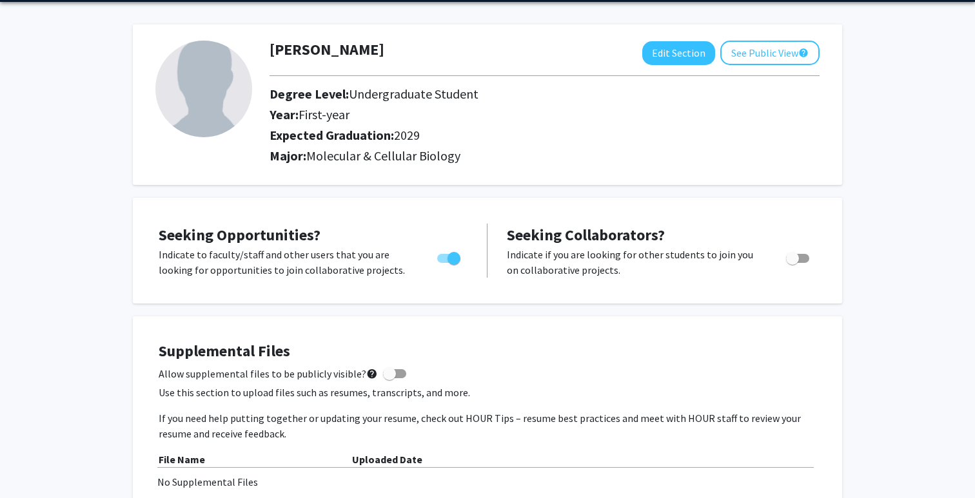
scroll to position [0, 0]
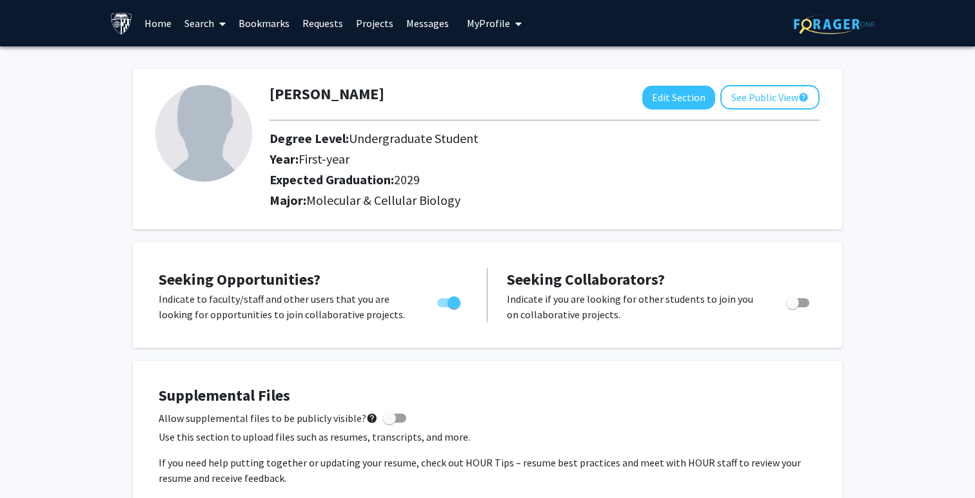
click at [356, 297] on p "Indicate to faculty/staff and other users that you are looking for opportunitie…" at bounding box center [286, 306] width 254 height 31
click at [698, 97] on button "Edit Section" at bounding box center [678, 98] width 73 height 24
select select "first-year"
select select "2029"
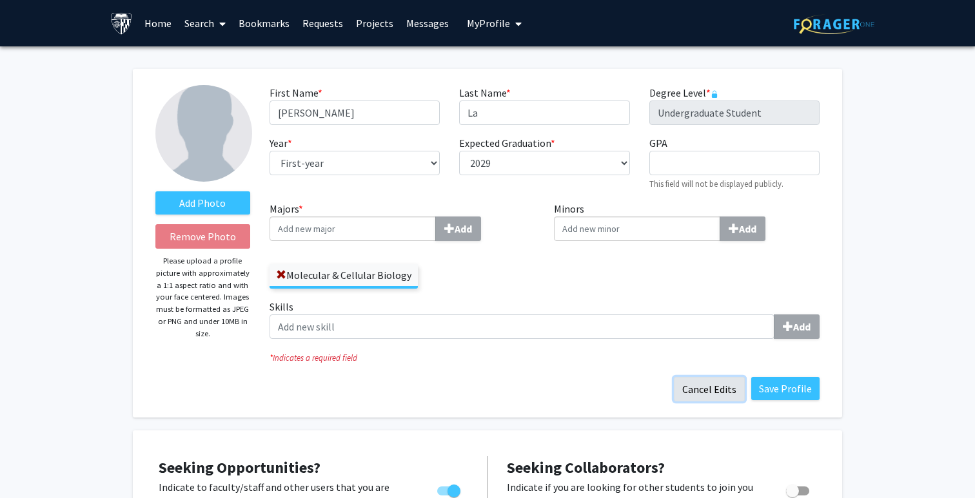
click at [715, 392] on button "Cancel Edits" at bounding box center [709, 389] width 71 height 24
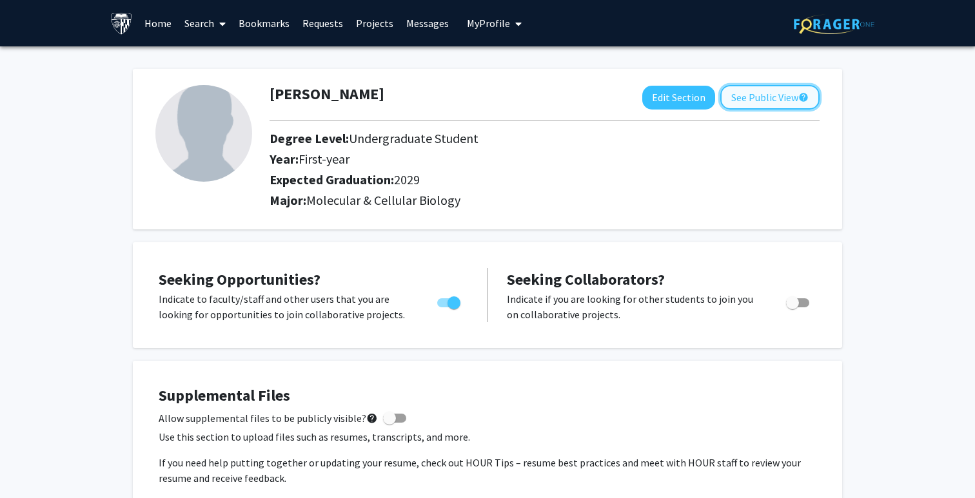
click at [754, 101] on button "See Public View help" at bounding box center [769, 97] width 99 height 24
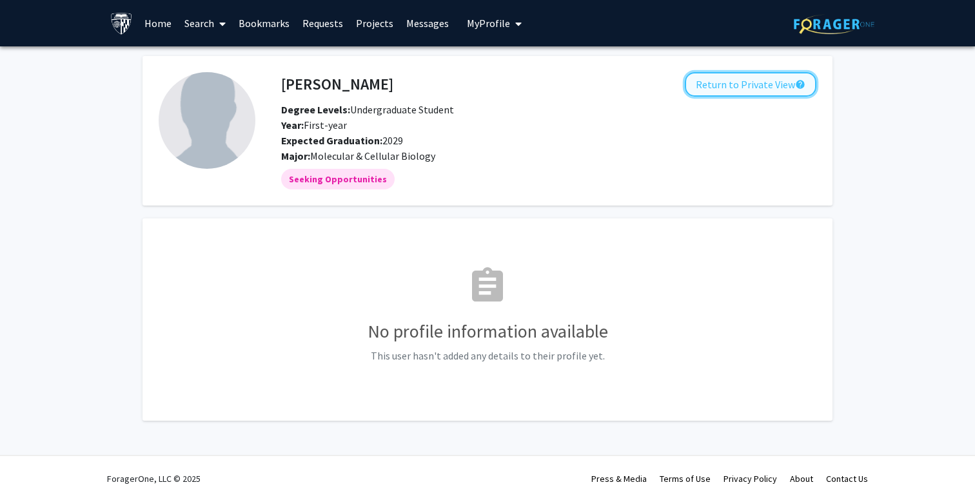
click at [764, 80] on button "Return to Private View help" at bounding box center [751, 84] width 132 height 24
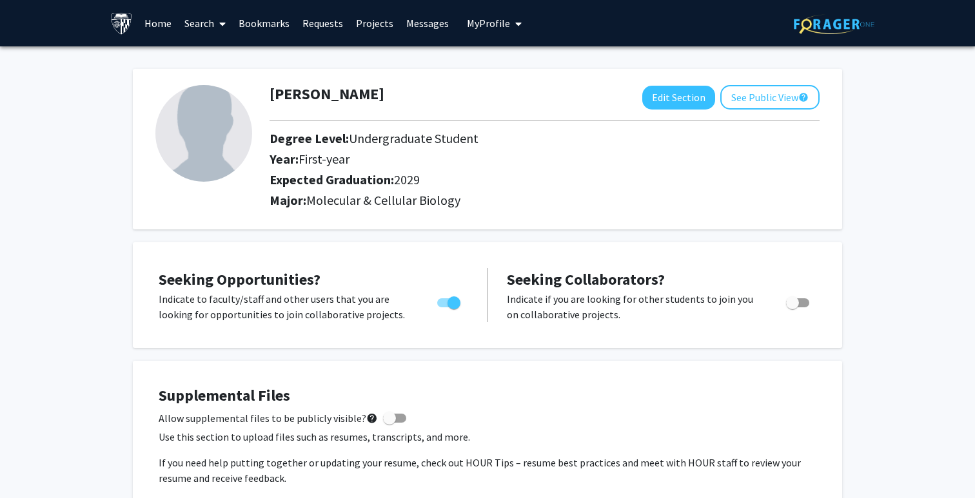
click at [215, 27] on span at bounding box center [220, 23] width 12 height 45
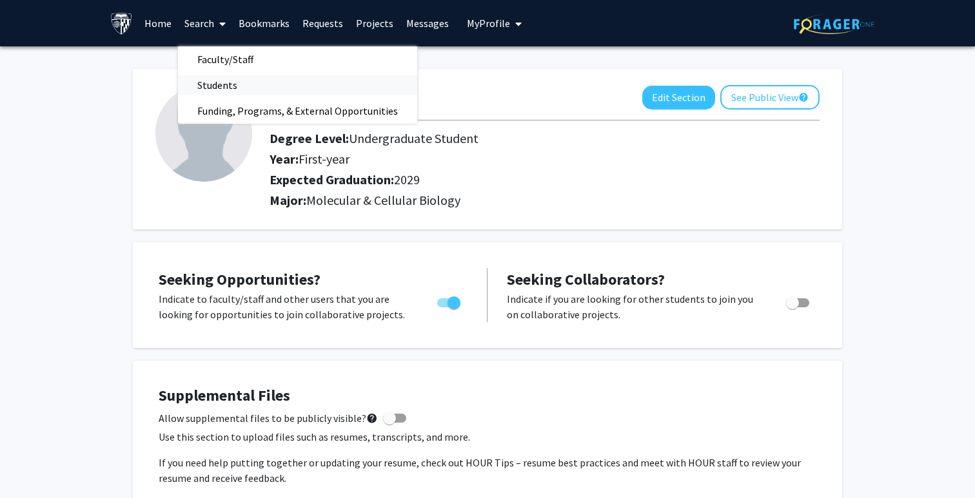
click at [219, 81] on span "Students" at bounding box center [217, 85] width 79 height 26
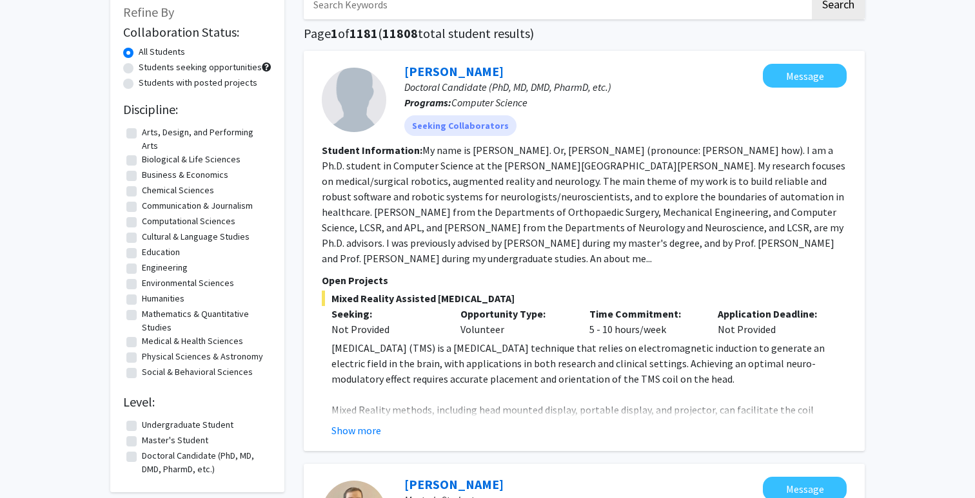
scroll to position [81, 0]
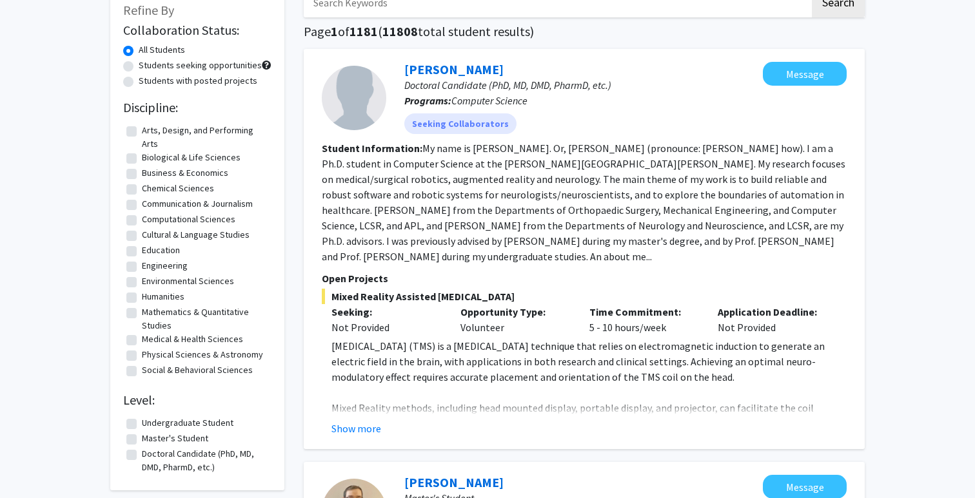
click at [142, 420] on label "Undergraduate Student" at bounding box center [188, 423] width 92 height 14
click at [142, 420] on input "Undergraduate Student" at bounding box center [146, 420] width 8 height 8
checkbox input "true"
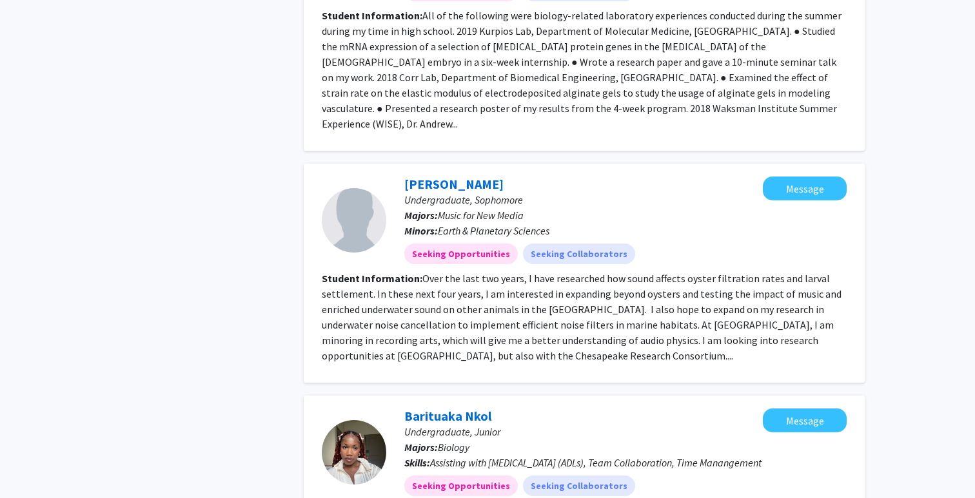
scroll to position [2139, 0]
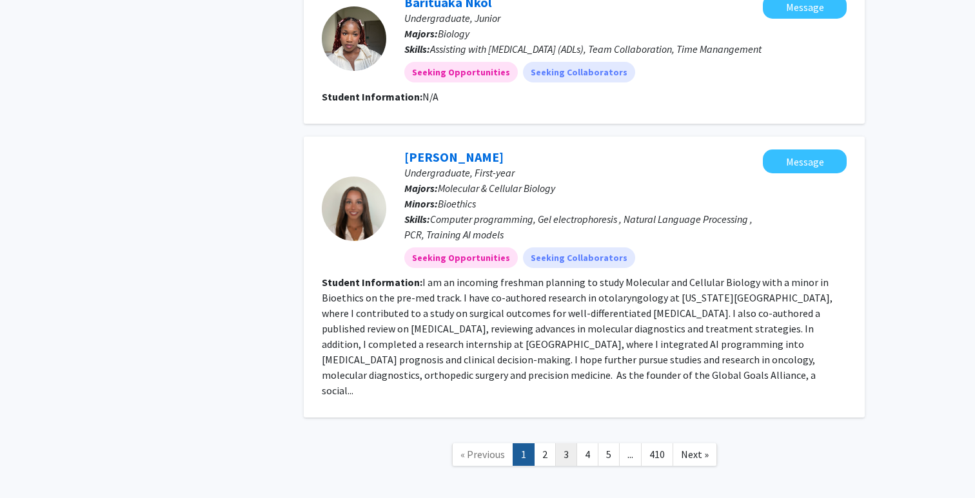
click at [565, 443] on link "3" at bounding box center [566, 454] width 22 height 23
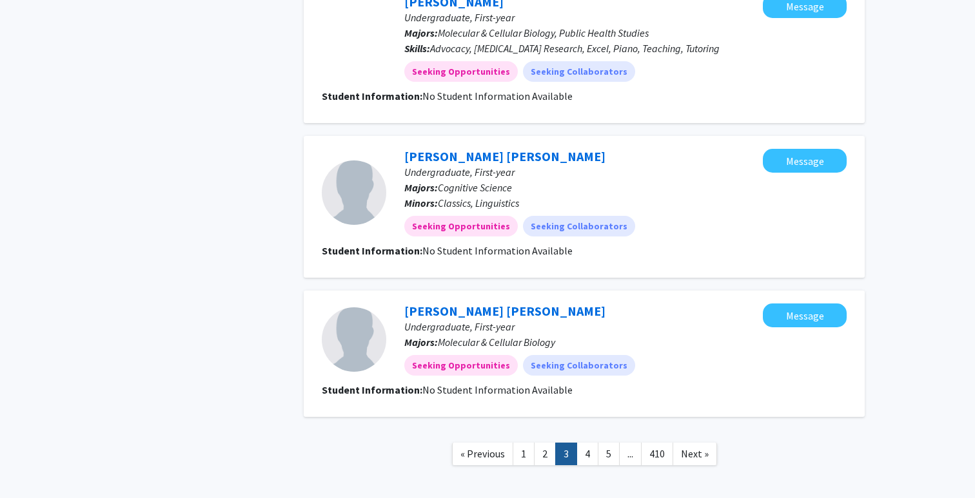
scroll to position [1200, 0]
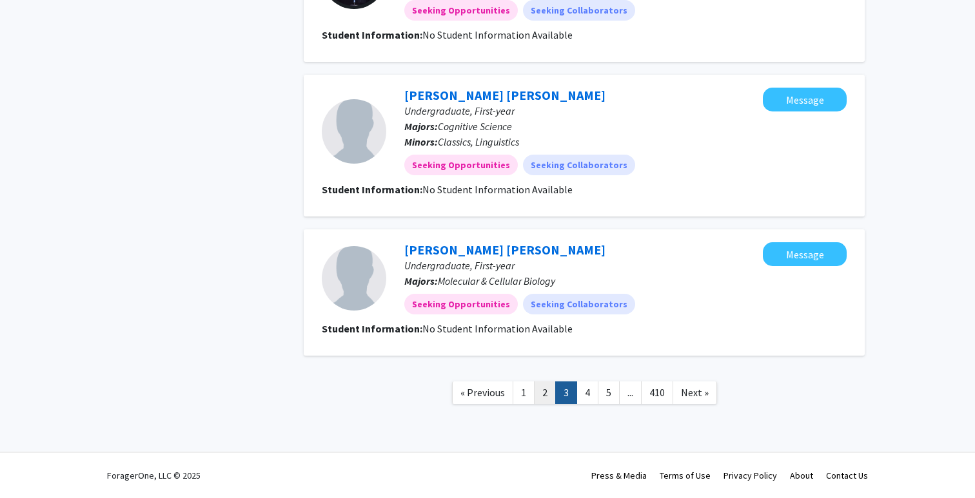
click at [548, 391] on link "2" at bounding box center [545, 393] width 22 height 23
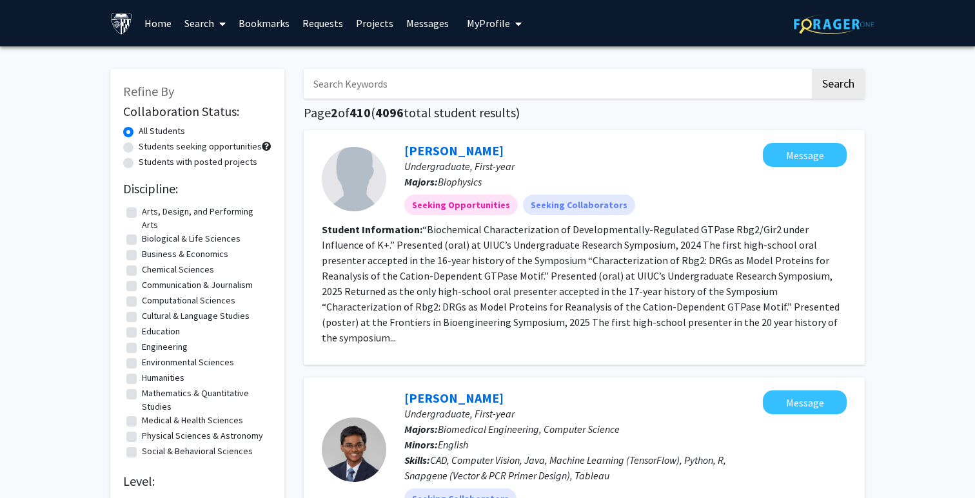
click at [497, 27] on span "My Profile" at bounding box center [488, 23] width 43 height 13
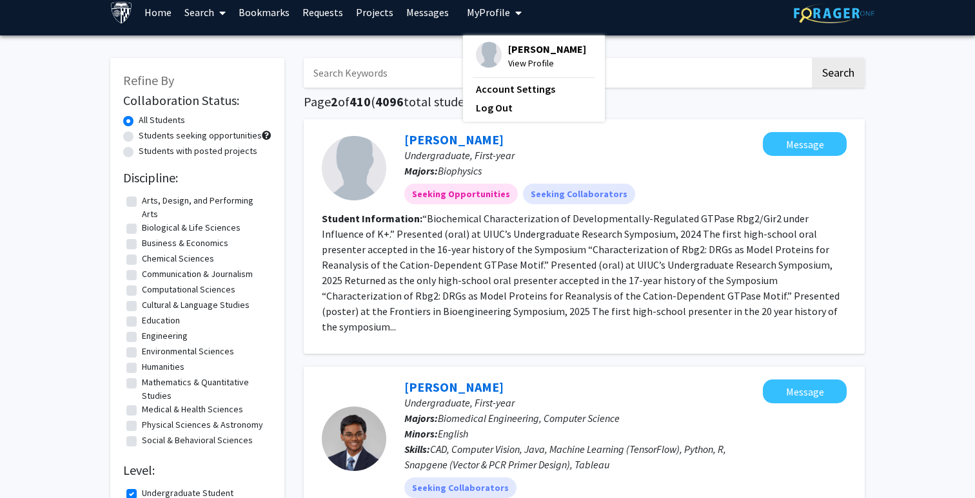
scroll to position [3, 0]
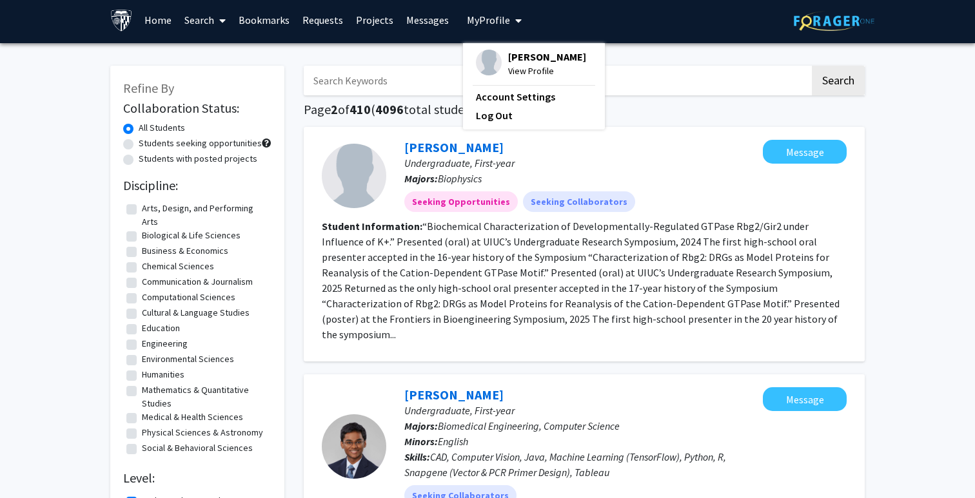
click at [520, 67] on span "View Profile" at bounding box center [547, 71] width 78 height 14
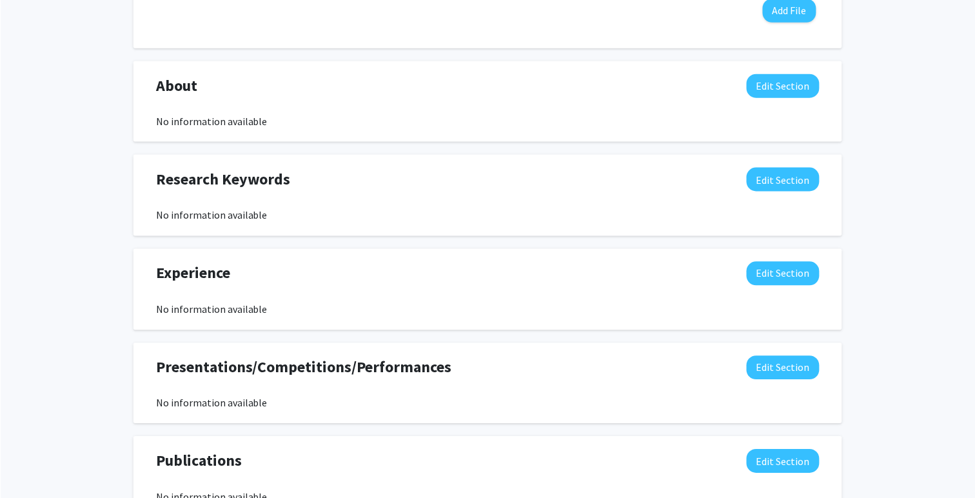
scroll to position [523, 0]
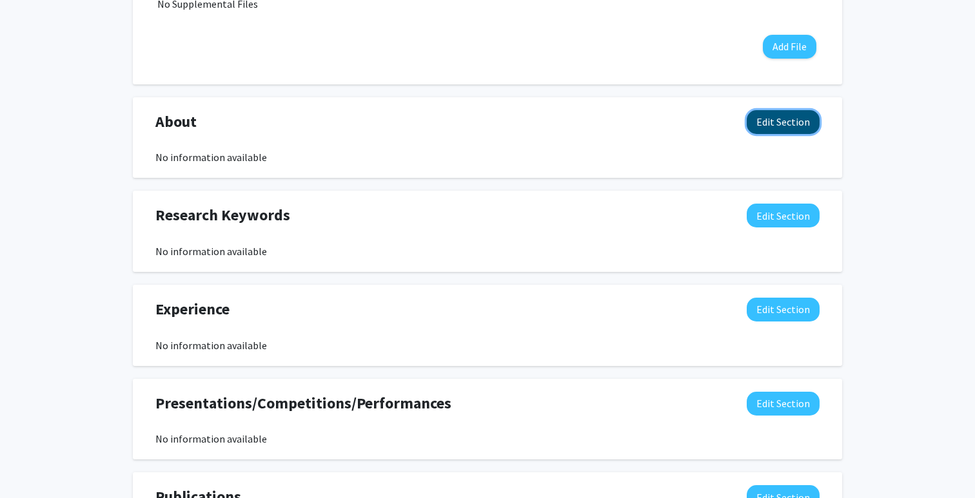
click at [765, 126] on button "Edit Section" at bounding box center [782, 122] width 73 height 24
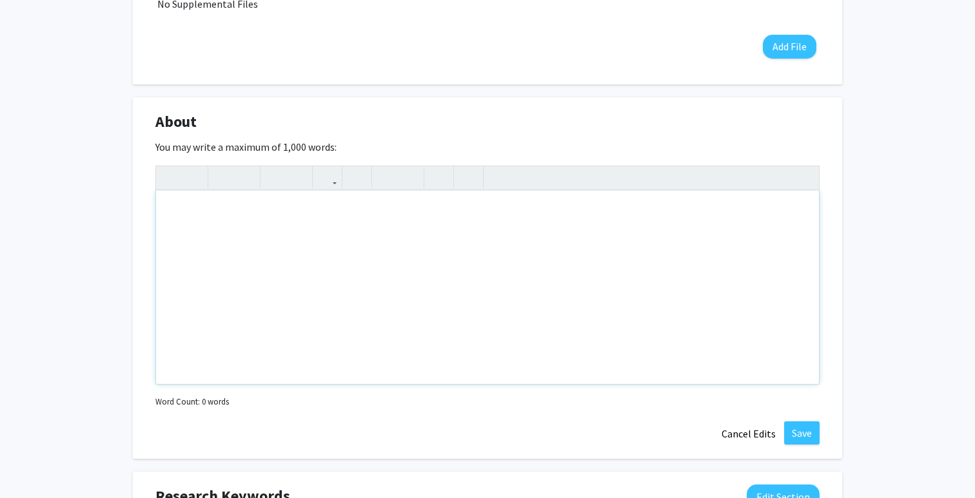
click at [492, 238] on div "Note to users with screen readers: Please deactivate our accessibility plugin f…" at bounding box center [487, 287] width 663 height 193
type textarea "H"
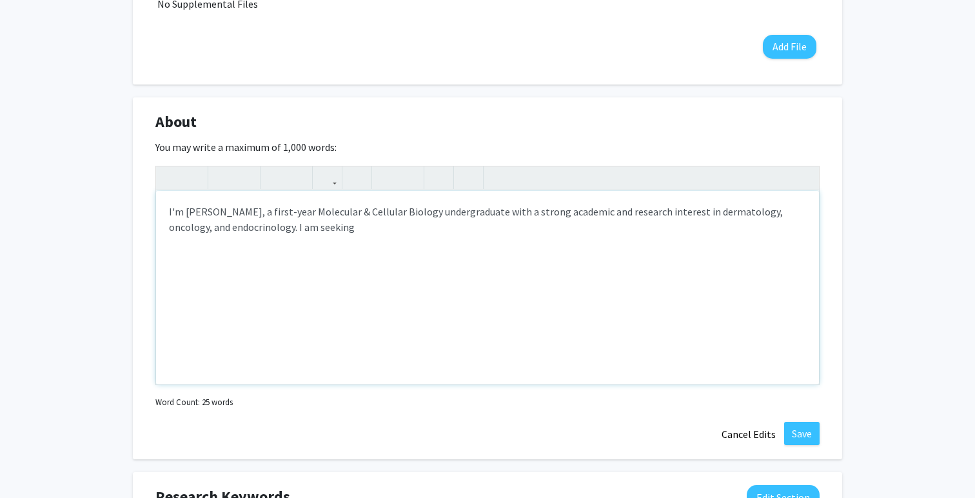
type textarea "I'm [PERSON_NAME], a first-year Molecular &amp; Cellular Biology undergraduate …"
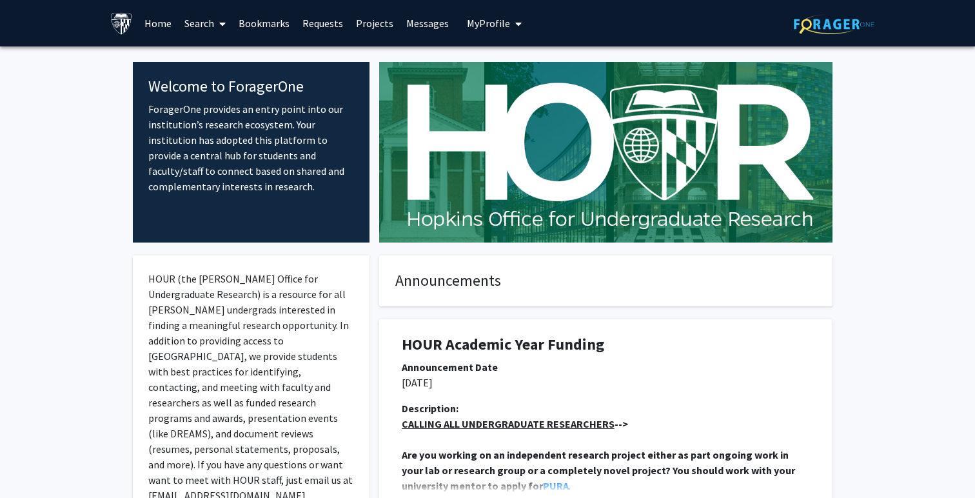
click at [208, 28] on link "Search" at bounding box center [205, 23] width 54 height 45
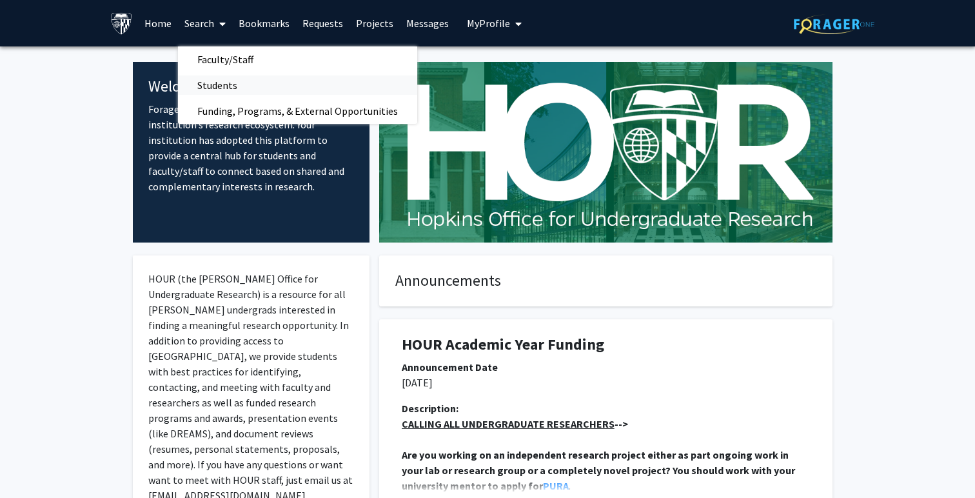
click at [219, 80] on span "Students" at bounding box center [217, 85] width 79 height 26
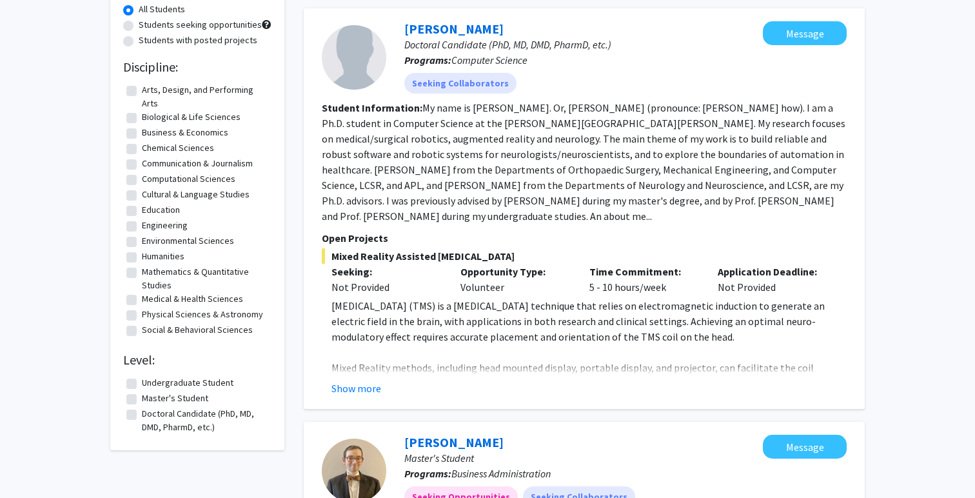
scroll to position [132, 0]
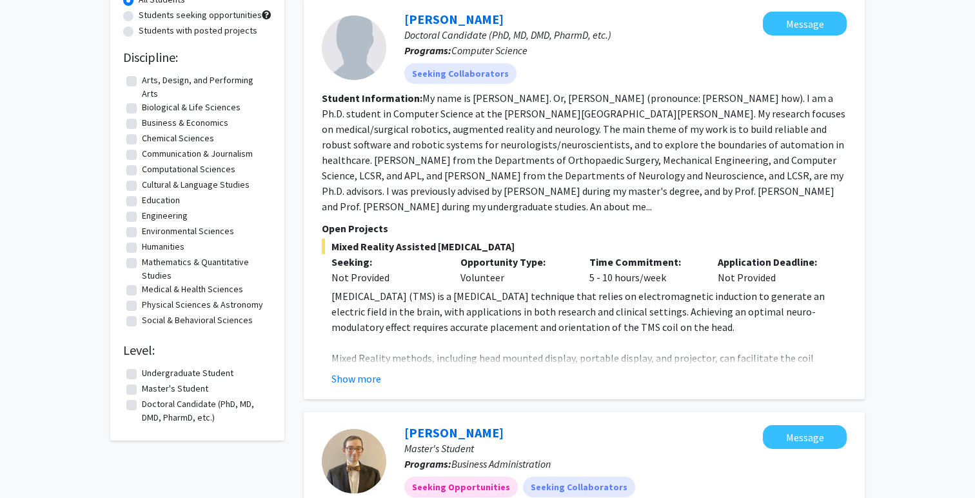
click at [142, 372] on label "Undergraduate Student" at bounding box center [188, 373] width 92 height 14
click at [142, 372] on input "Undergraduate Student" at bounding box center [146, 370] width 8 height 8
checkbox input "true"
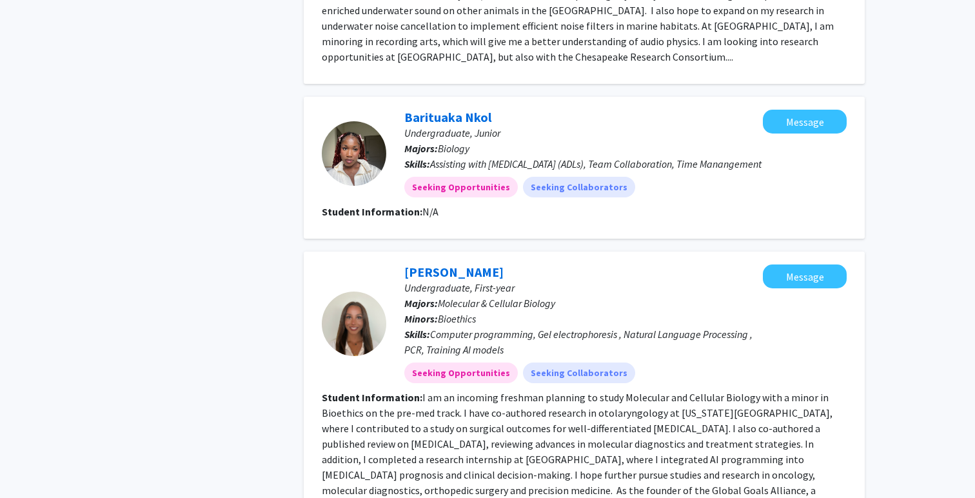
scroll to position [2140, 0]
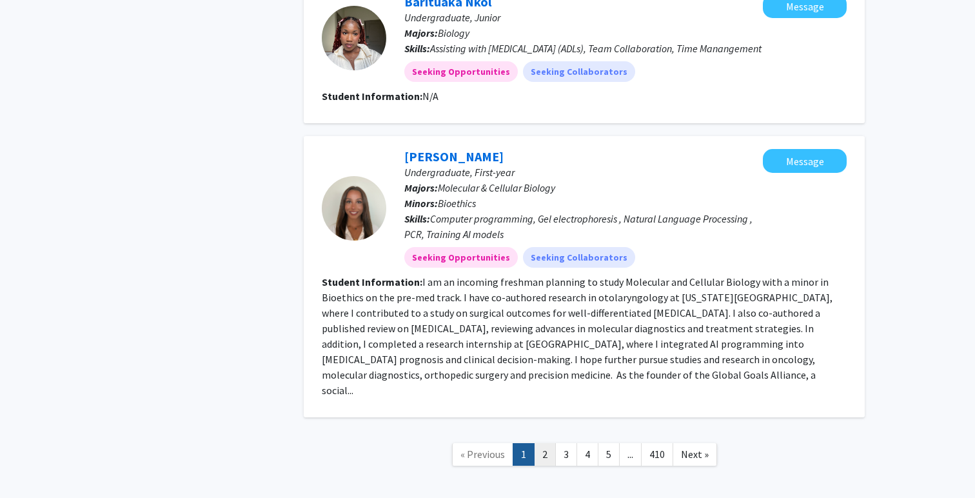
click at [549, 443] on link "2" at bounding box center [545, 454] width 22 height 23
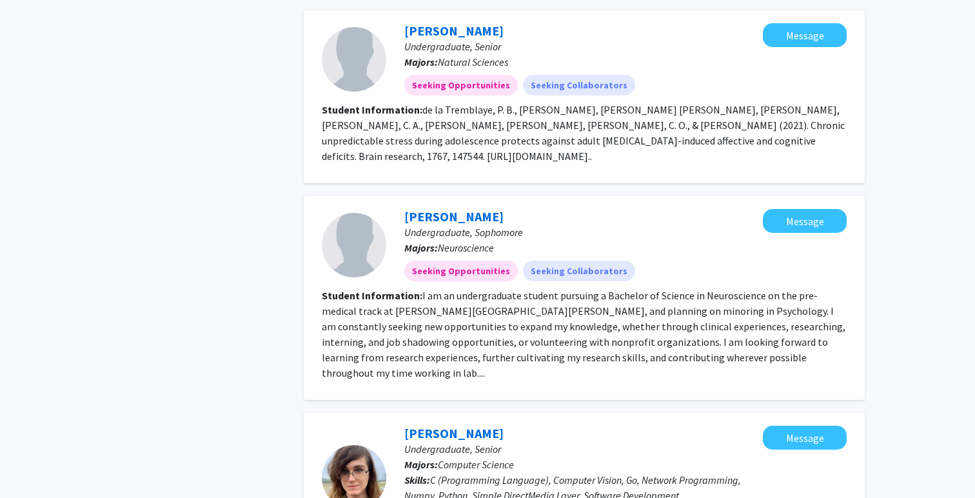
scroll to position [989, 0]
